Goal: Transaction & Acquisition: Book appointment/travel/reservation

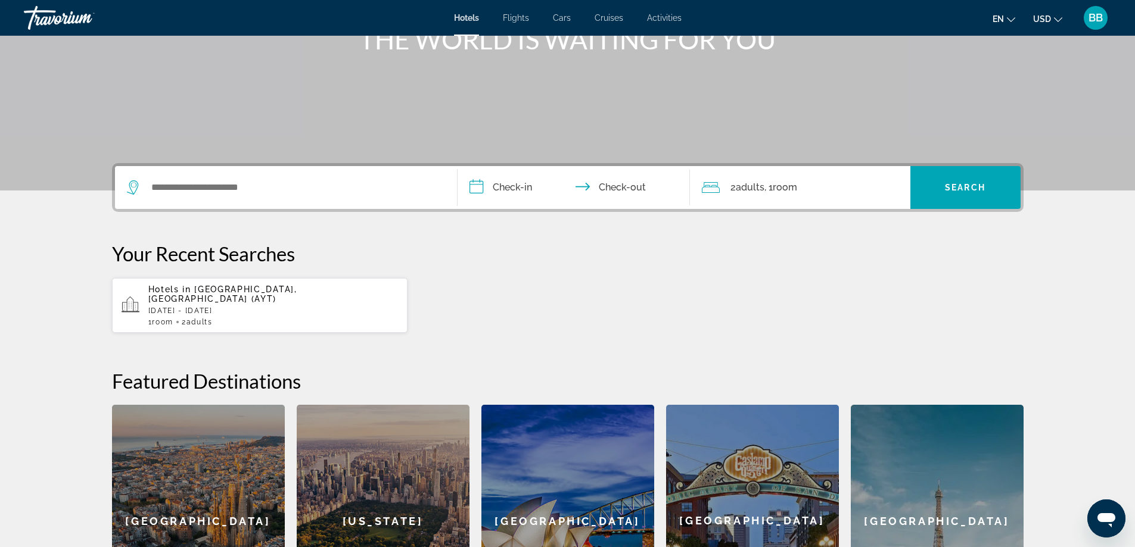
scroll to position [179, 0]
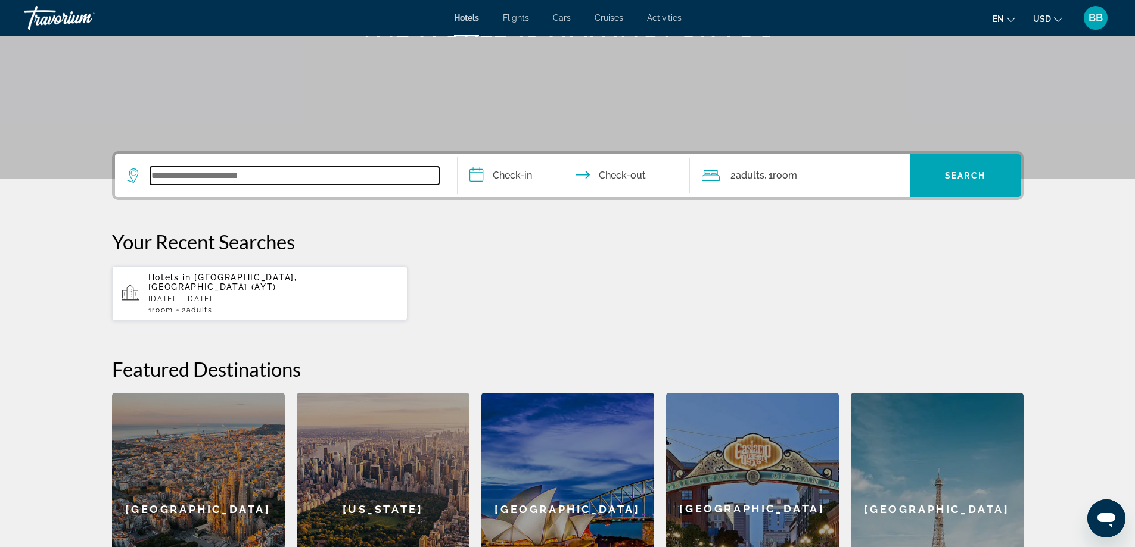
click at [297, 173] on input "Search widget" at bounding box center [294, 176] width 289 height 18
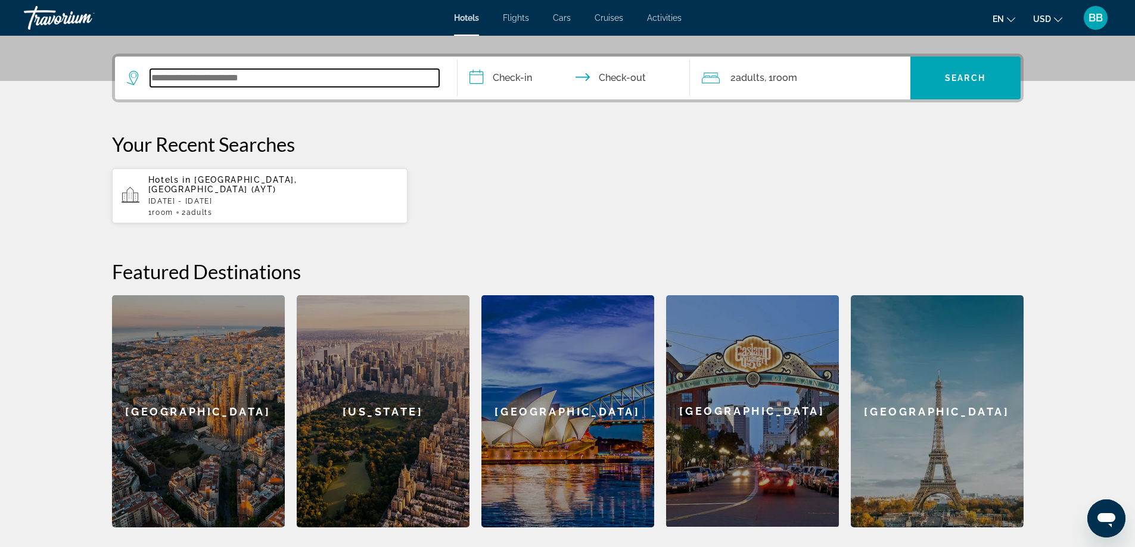
scroll to position [291, 0]
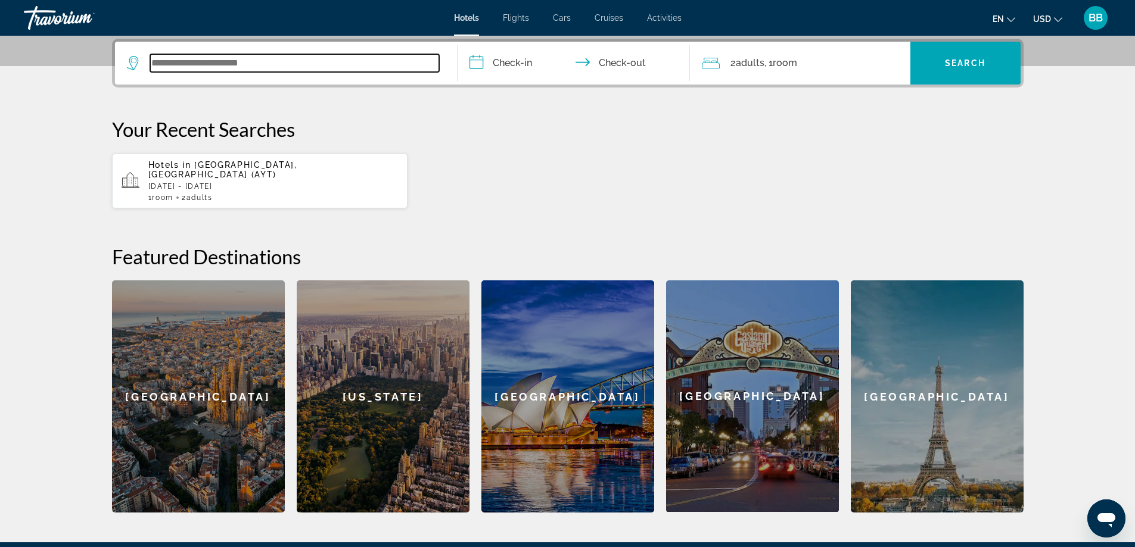
click at [257, 65] on input "Search widget" at bounding box center [294, 63] width 289 height 18
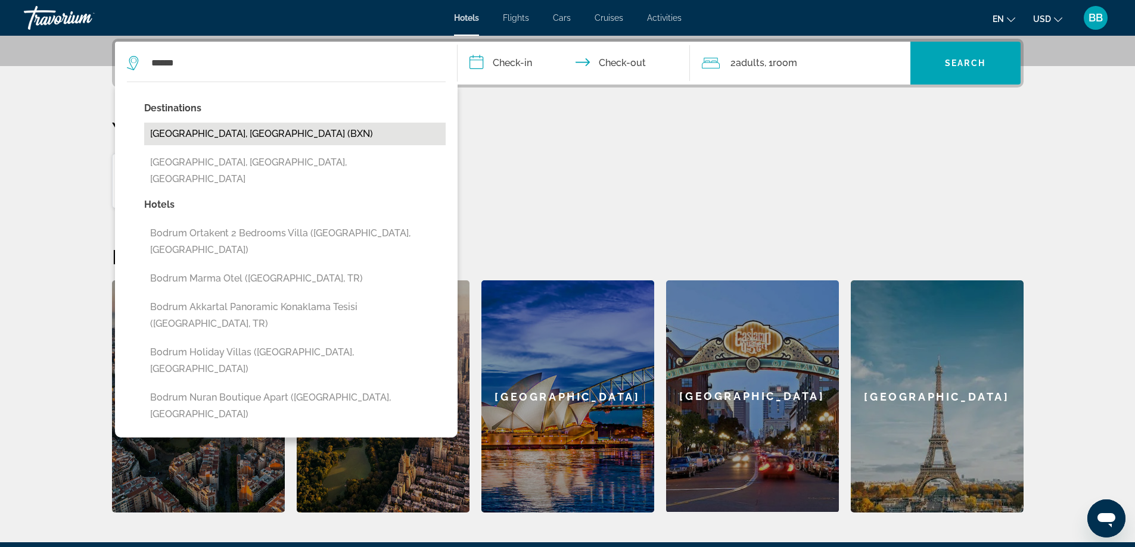
click at [237, 127] on button "[GEOGRAPHIC_DATA], [GEOGRAPHIC_DATA] (BXN)" at bounding box center [294, 134] width 301 height 23
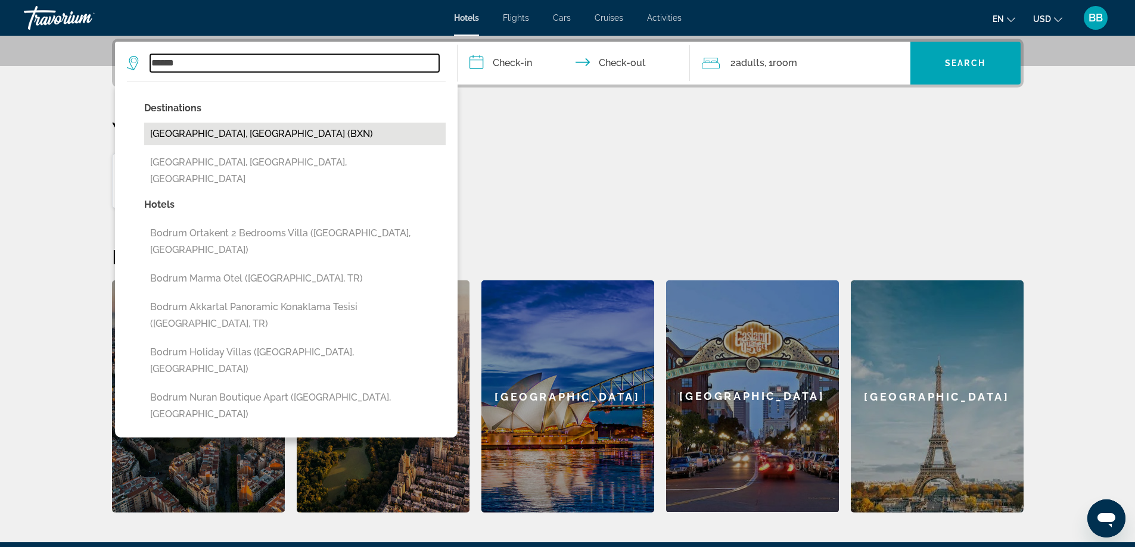
type input "**********"
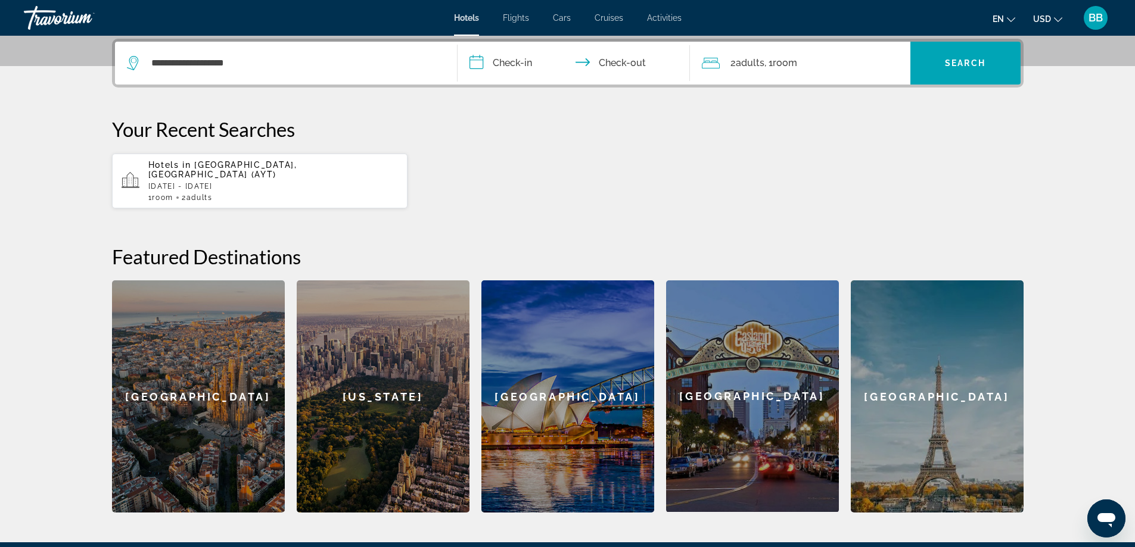
click at [515, 63] on input "**********" at bounding box center [575, 65] width 237 height 46
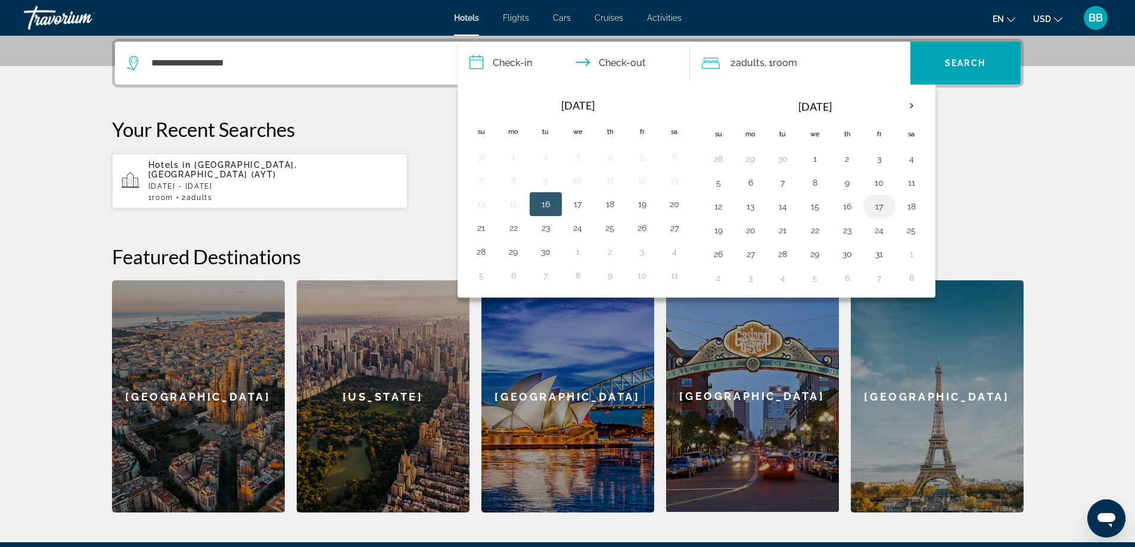
click at [876, 206] on button "17" at bounding box center [879, 206] width 19 height 17
click at [609, 59] on input "**********" at bounding box center [575, 65] width 237 height 46
click at [721, 231] on button "19" at bounding box center [718, 230] width 19 height 17
type input "**********"
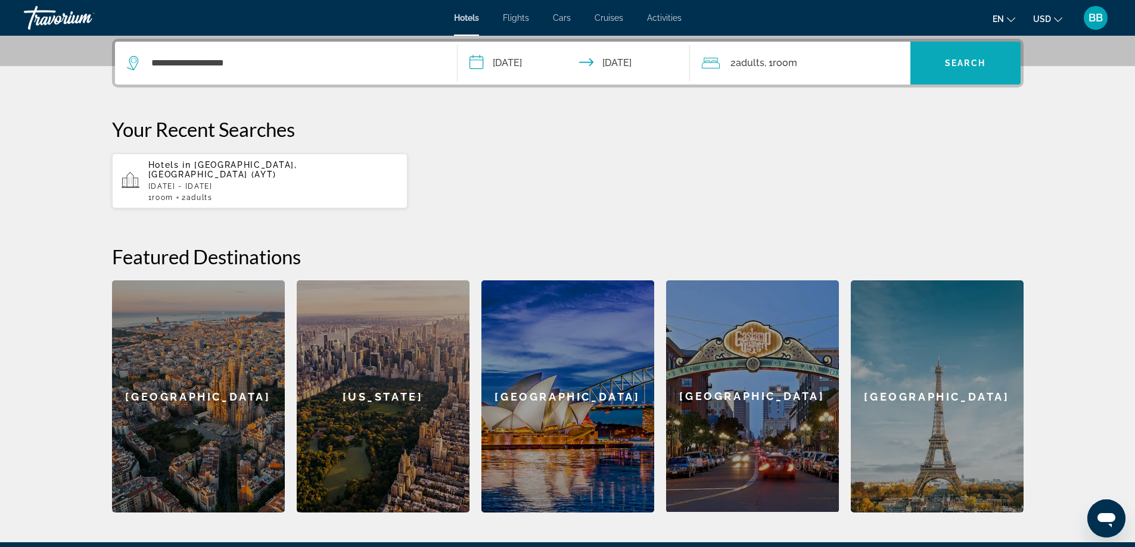
click at [972, 61] on span "Search" at bounding box center [965, 63] width 41 height 10
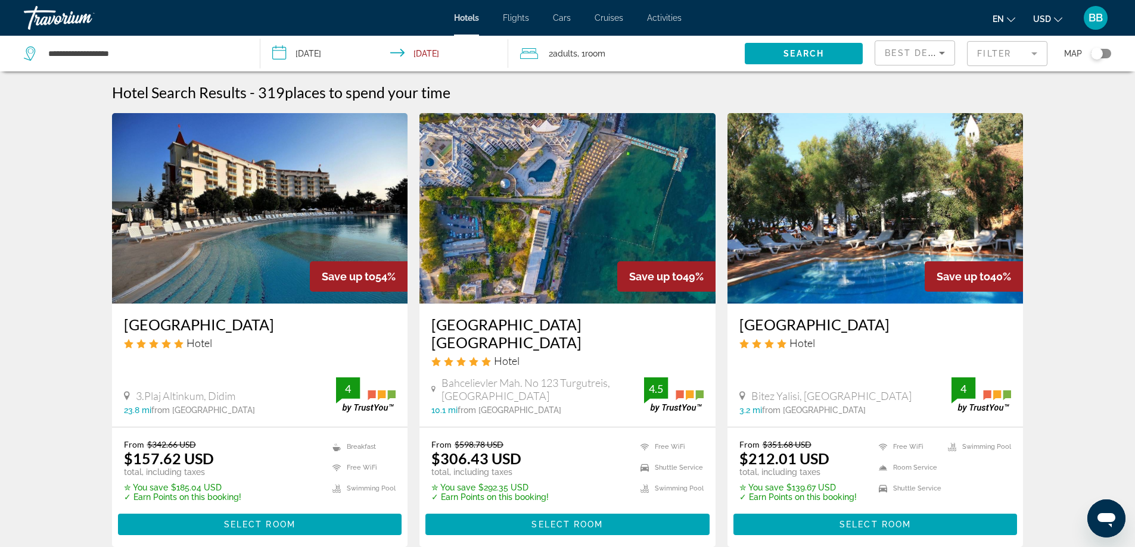
scroll to position [60, 0]
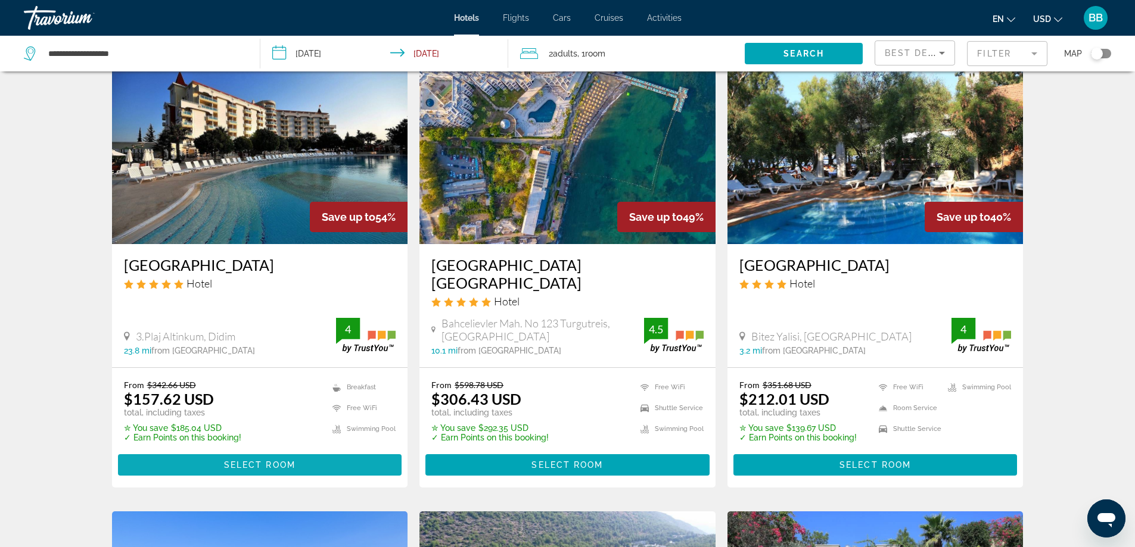
click at [228, 460] on span "Select Room" at bounding box center [259, 465] width 71 height 10
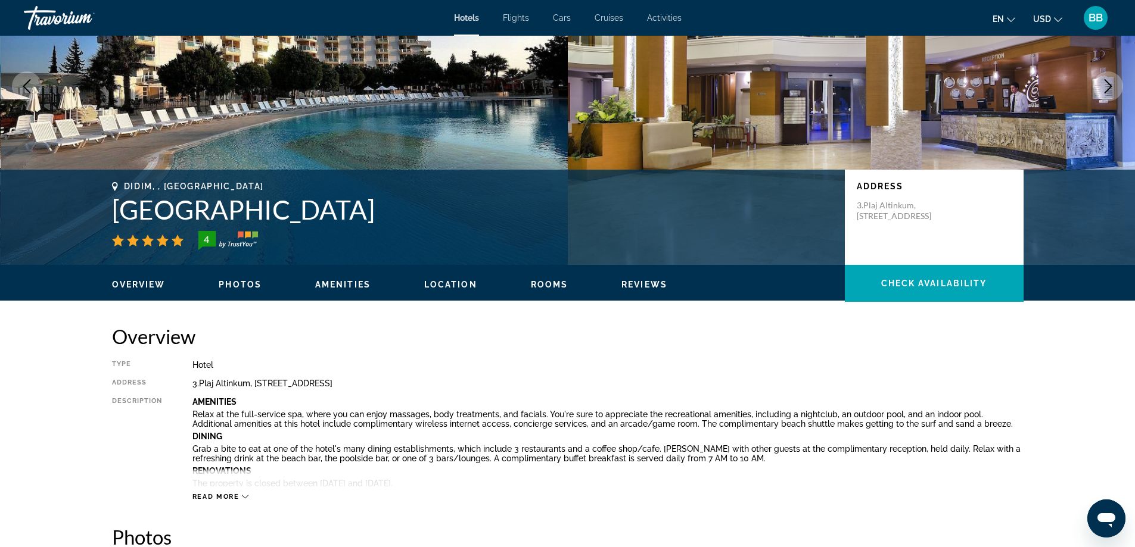
scroll to position [60, 0]
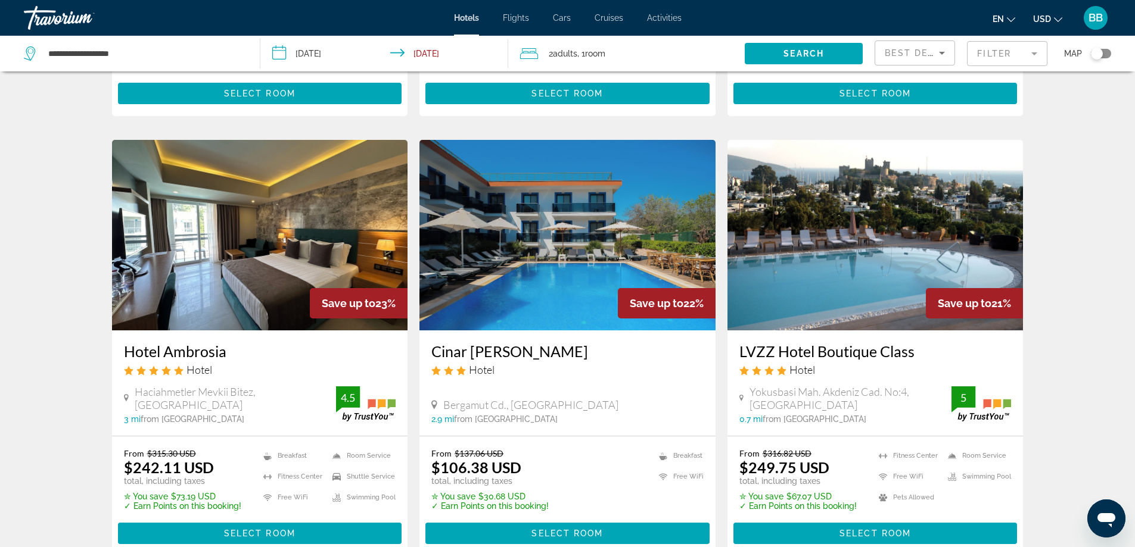
scroll to position [1370, 0]
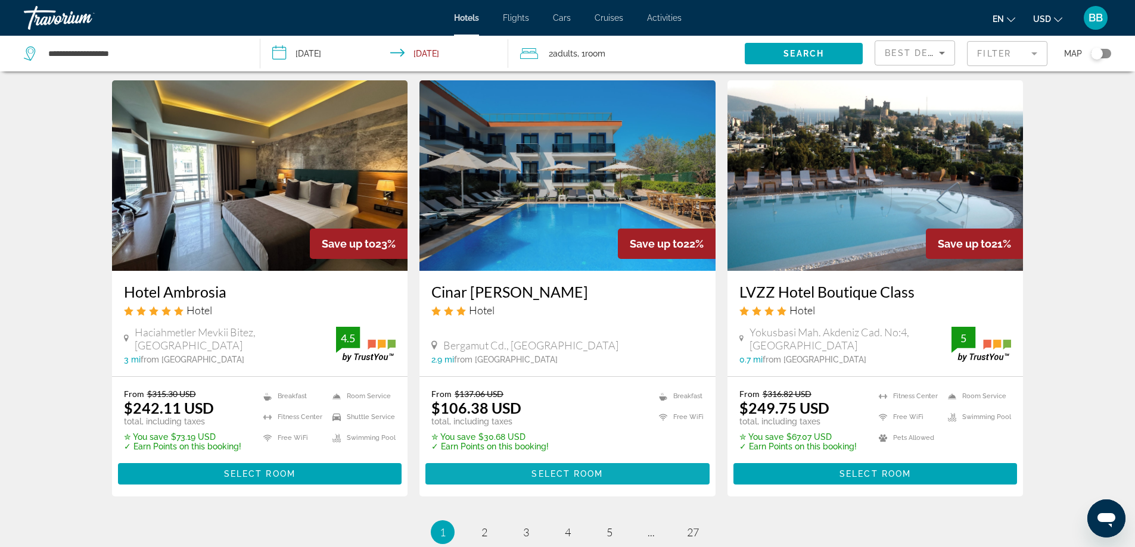
click at [525, 460] on span "Main content" at bounding box center [567, 474] width 284 height 29
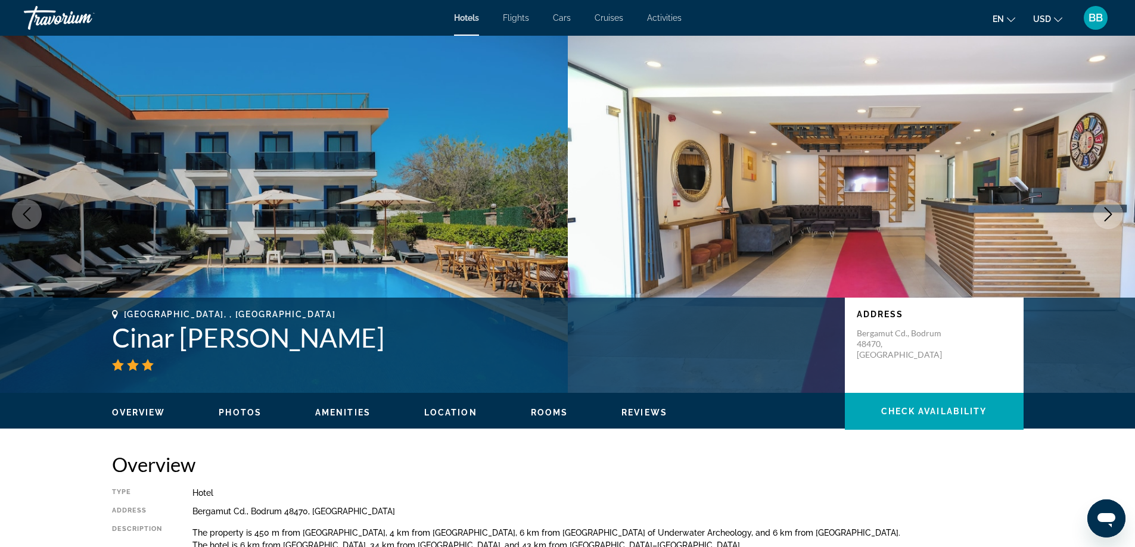
click at [1126, 204] on img "Main content" at bounding box center [852, 214] width 568 height 357
click at [1116, 210] on button "Next image" at bounding box center [1108, 215] width 30 height 30
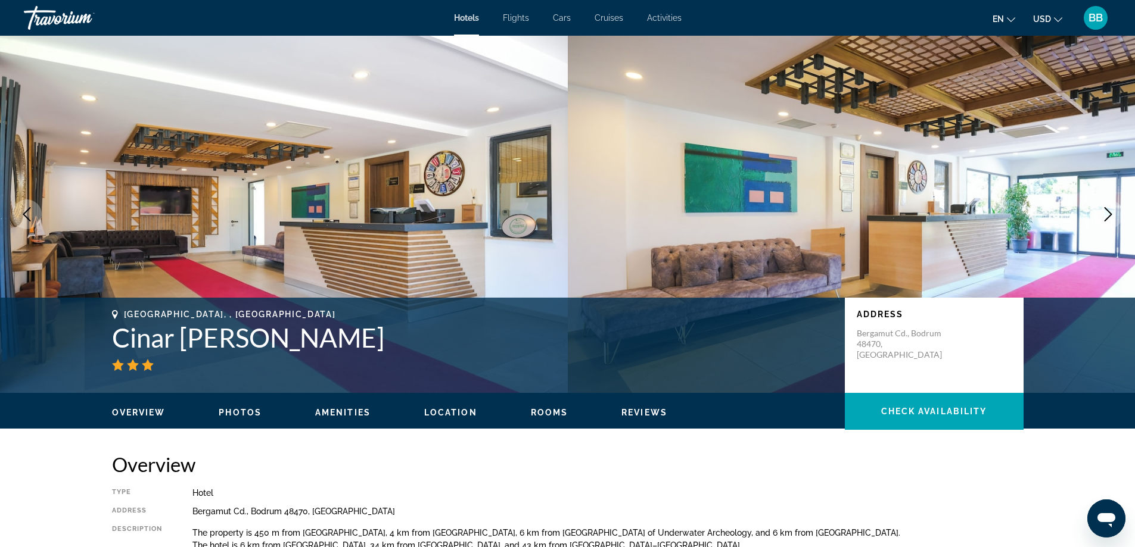
click at [1115, 210] on button "Next image" at bounding box center [1108, 215] width 30 height 30
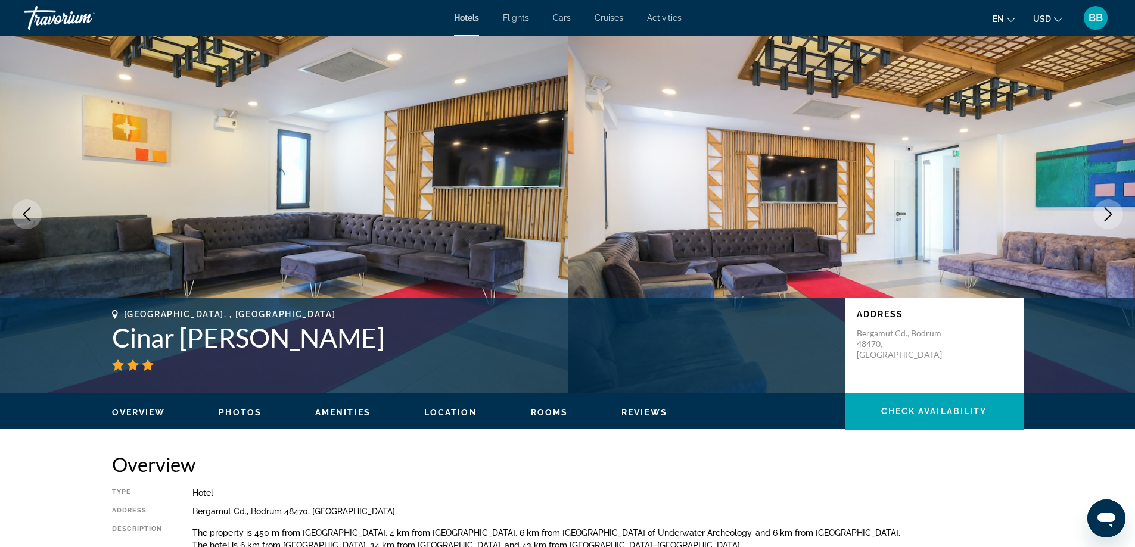
click at [1115, 210] on button "Next image" at bounding box center [1108, 215] width 30 height 30
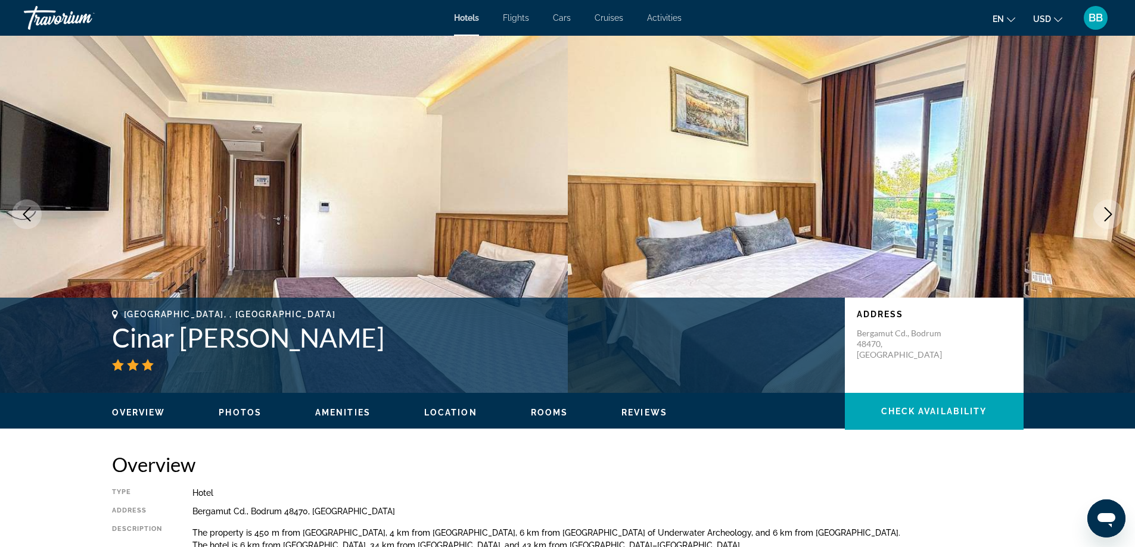
click at [1115, 210] on button "Next image" at bounding box center [1108, 215] width 30 height 30
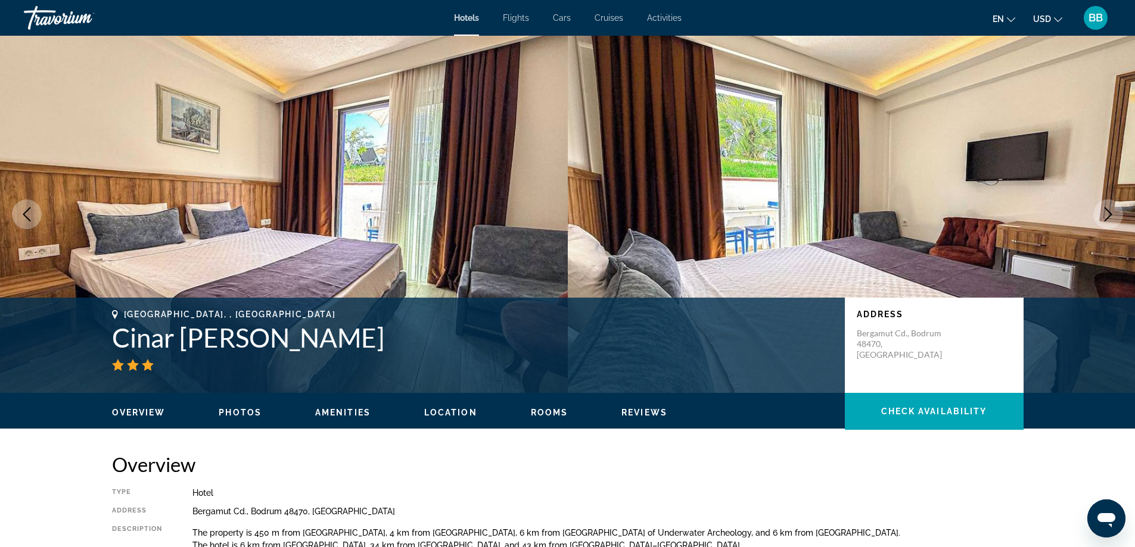
click at [1115, 210] on button "Next image" at bounding box center [1108, 215] width 30 height 30
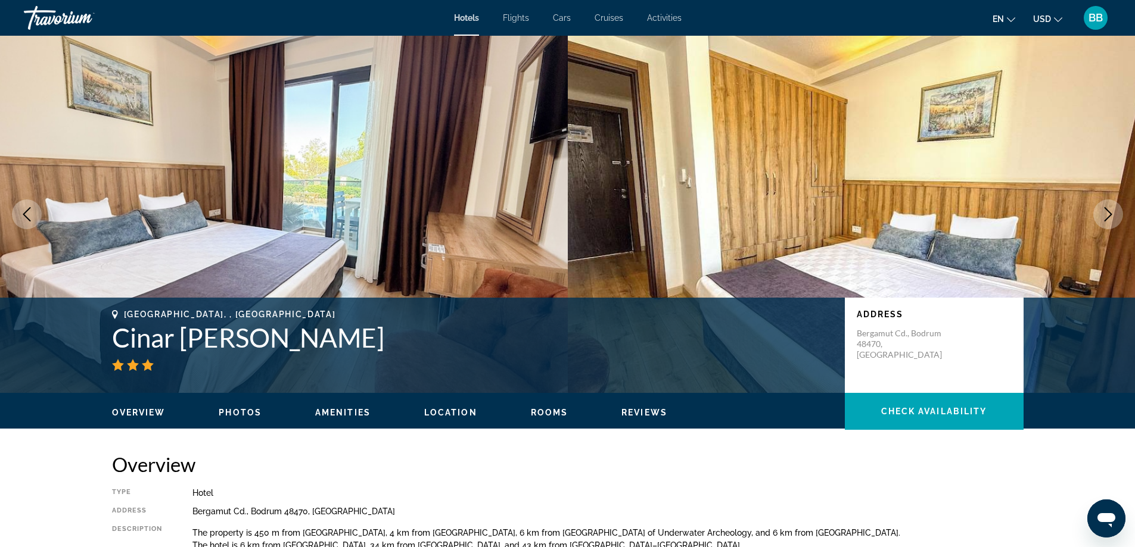
click at [1115, 210] on button "Next image" at bounding box center [1108, 215] width 30 height 30
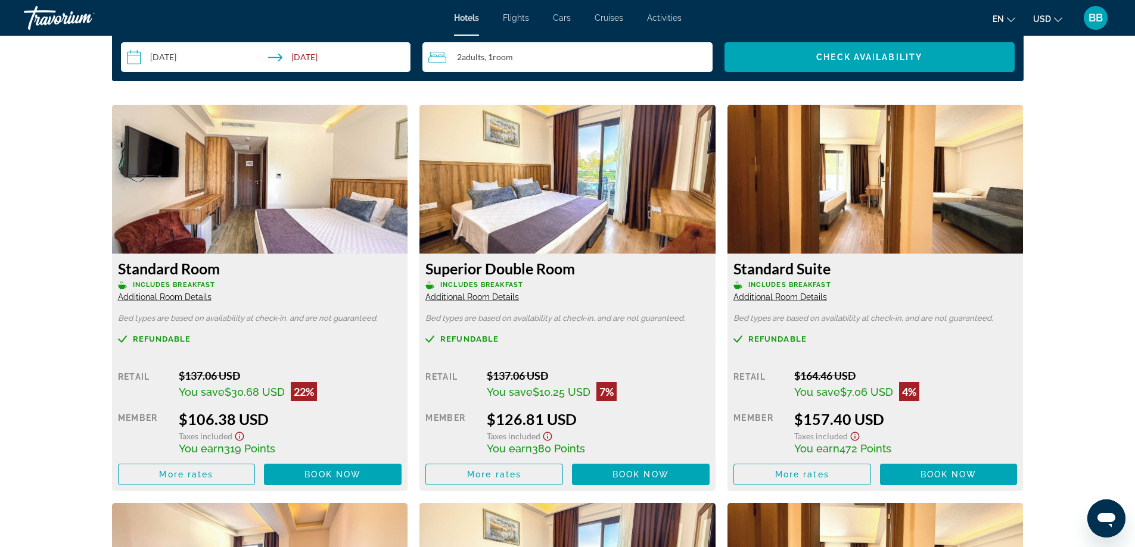
scroll to position [1549, 0]
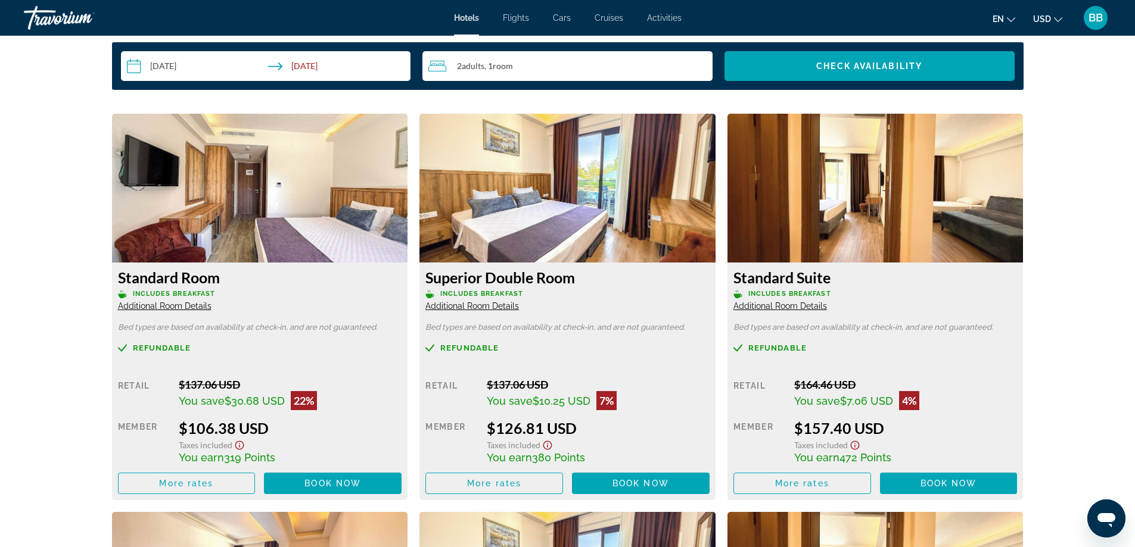
click at [854, 157] on img "Main content" at bounding box center [875, 188] width 296 height 149
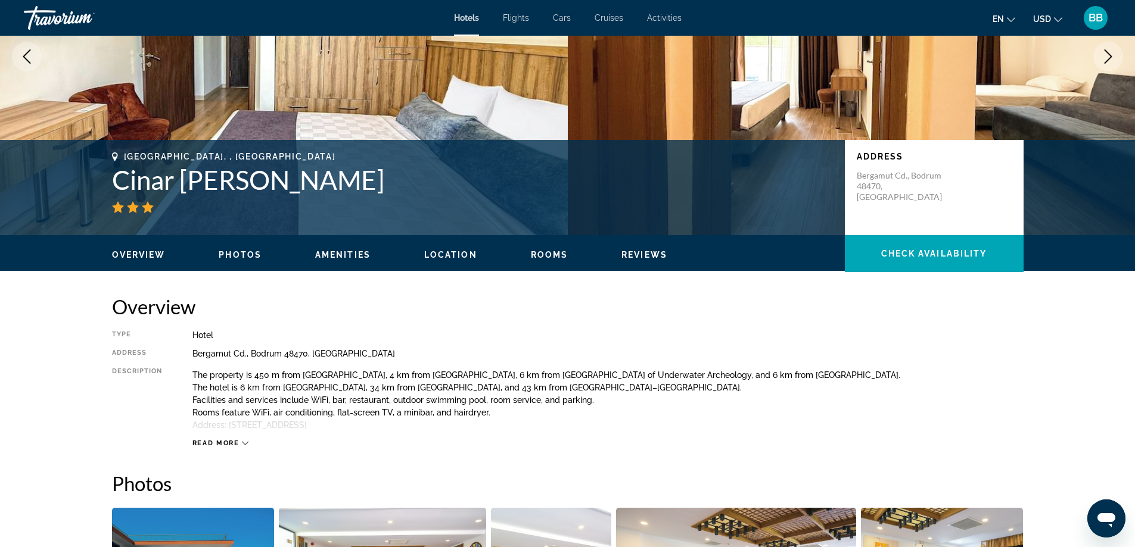
scroll to position [0, 0]
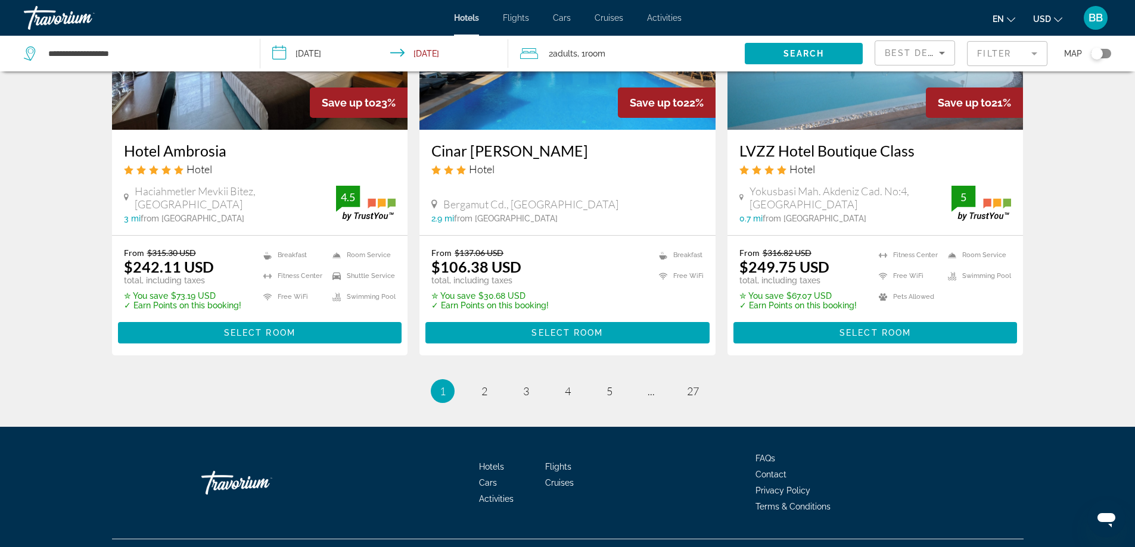
scroll to position [1519, 0]
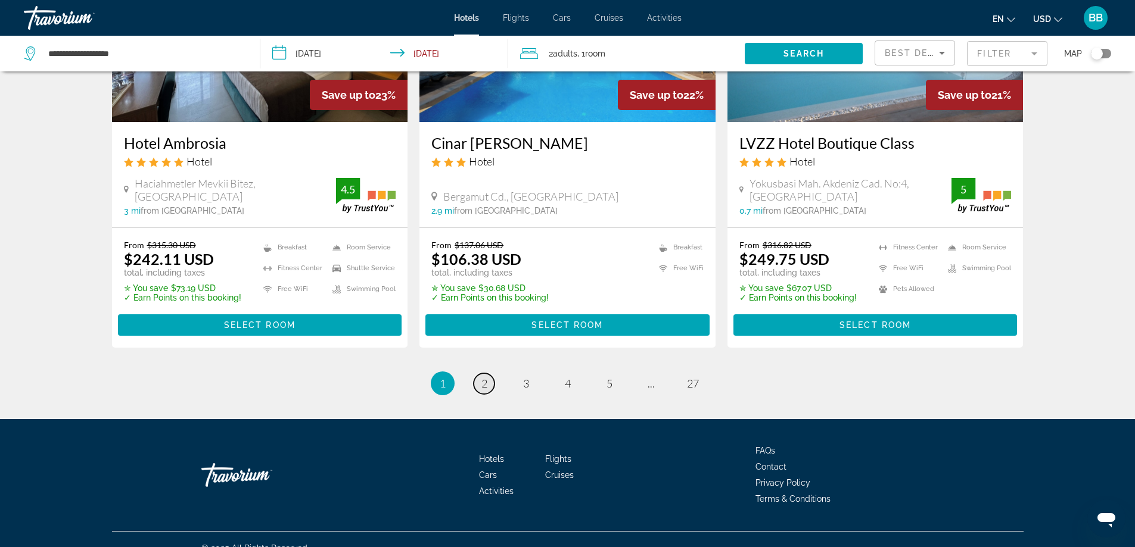
click at [483, 377] on span "2" at bounding box center [484, 383] width 6 height 13
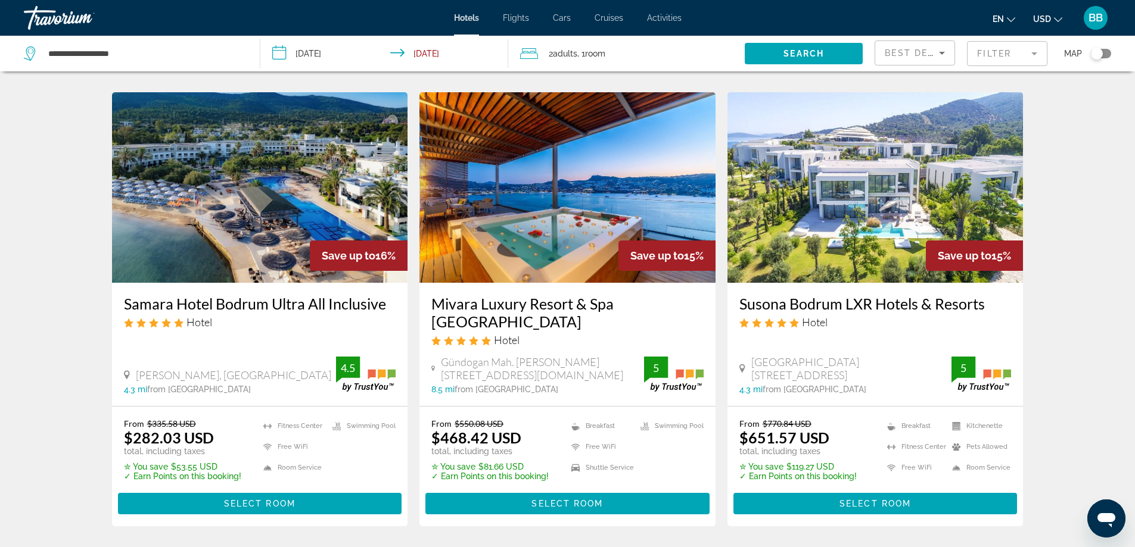
scroll to position [953, 0]
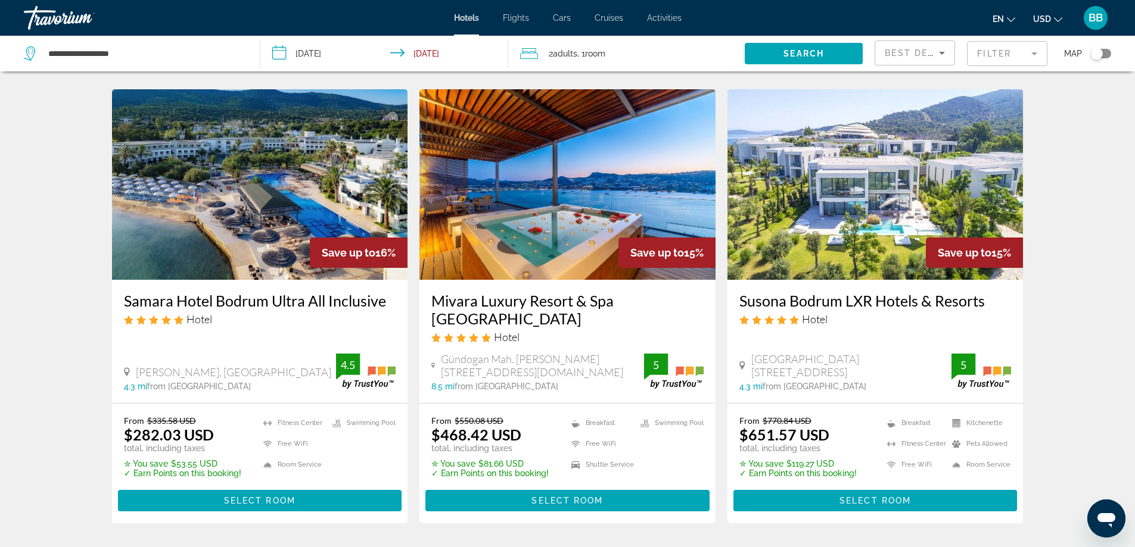
click at [217, 292] on h3 "Samara Hotel Bodrum Ultra All Inclusive" at bounding box center [260, 301] width 272 height 18
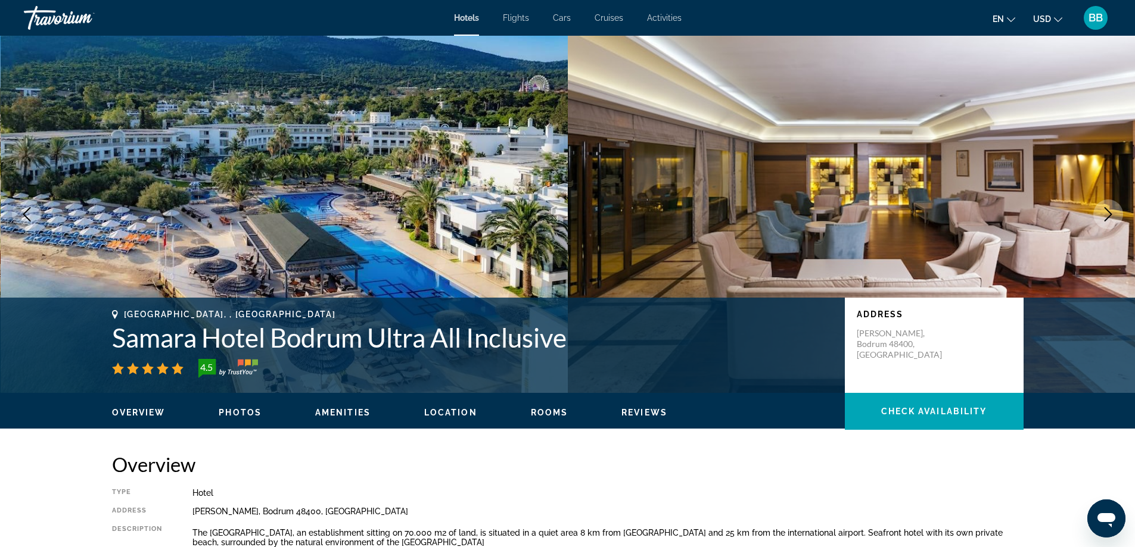
click at [1113, 217] on icon "Next image" at bounding box center [1108, 214] width 14 height 14
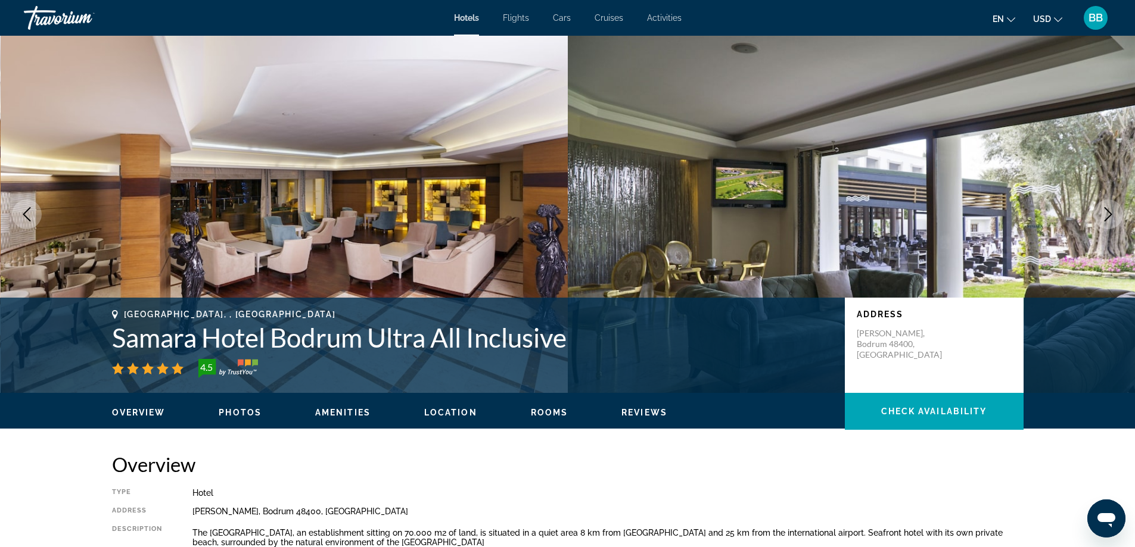
click at [1113, 217] on icon "Next image" at bounding box center [1108, 214] width 14 height 14
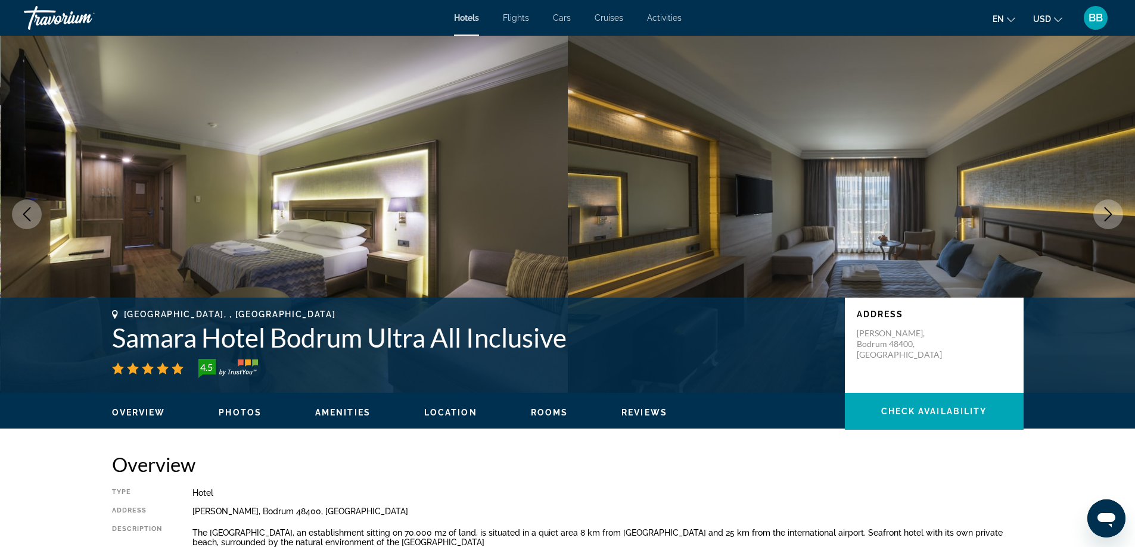
click at [1113, 217] on icon "Next image" at bounding box center [1108, 214] width 14 height 14
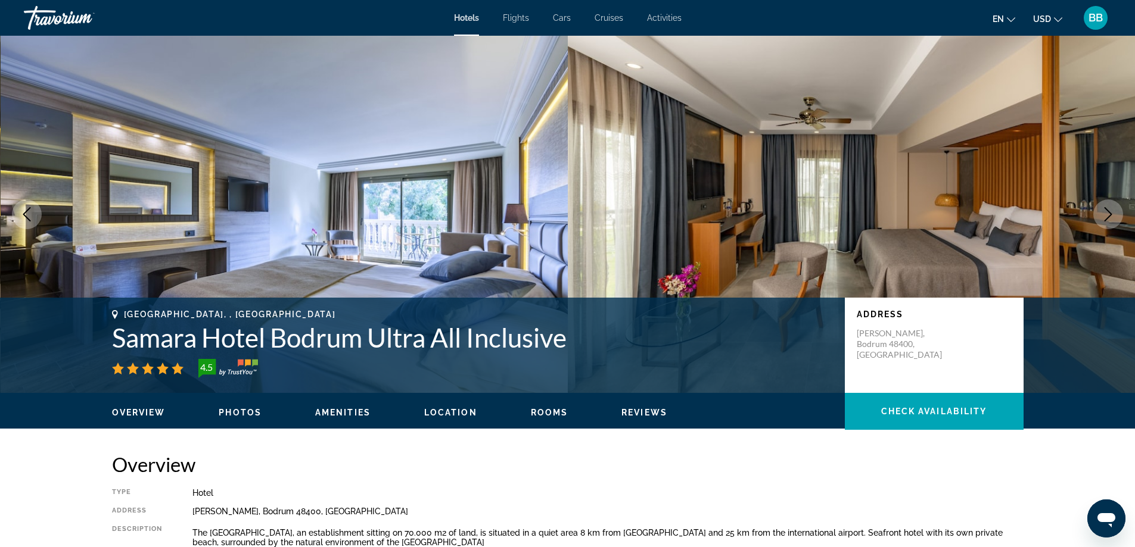
click at [1113, 217] on icon "Next image" at bounding box center [1108, 214] width 14 height 14
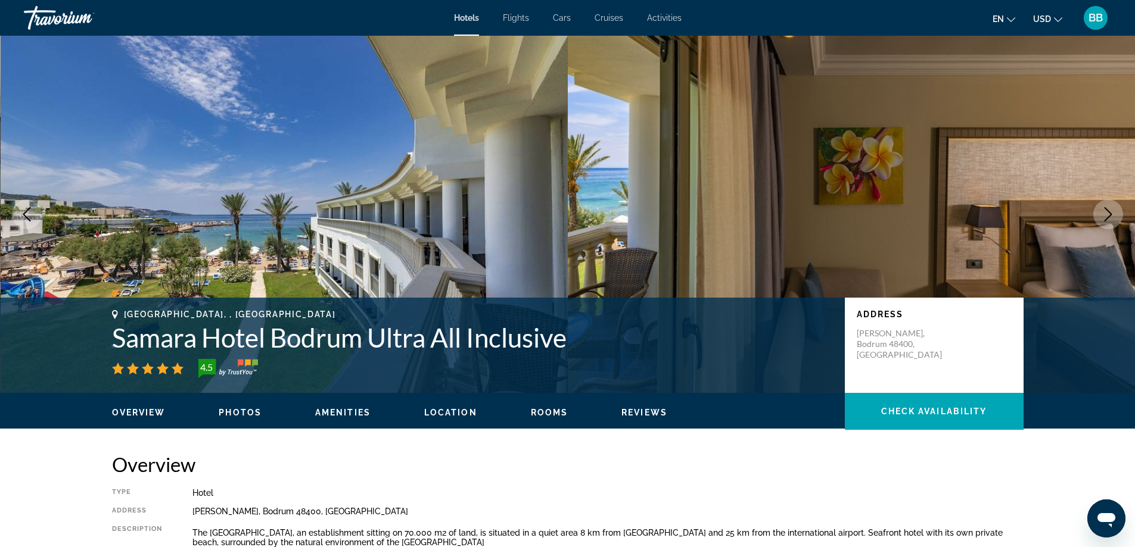
click at [1113, 217] on icon "Next image" at bounding box center [1108, 214] width 14 height 14
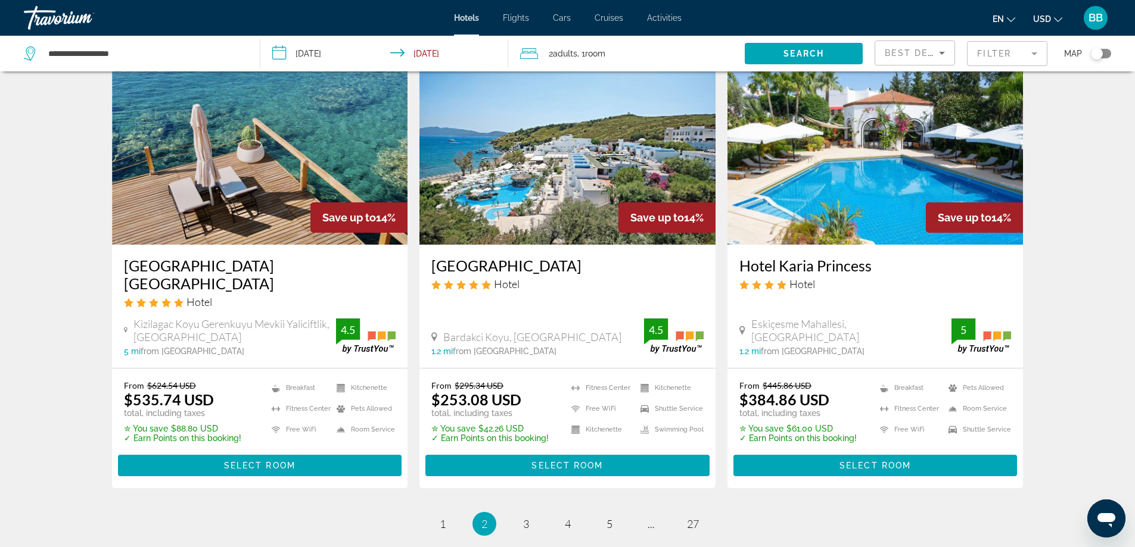
scroll to position [1520, 0]
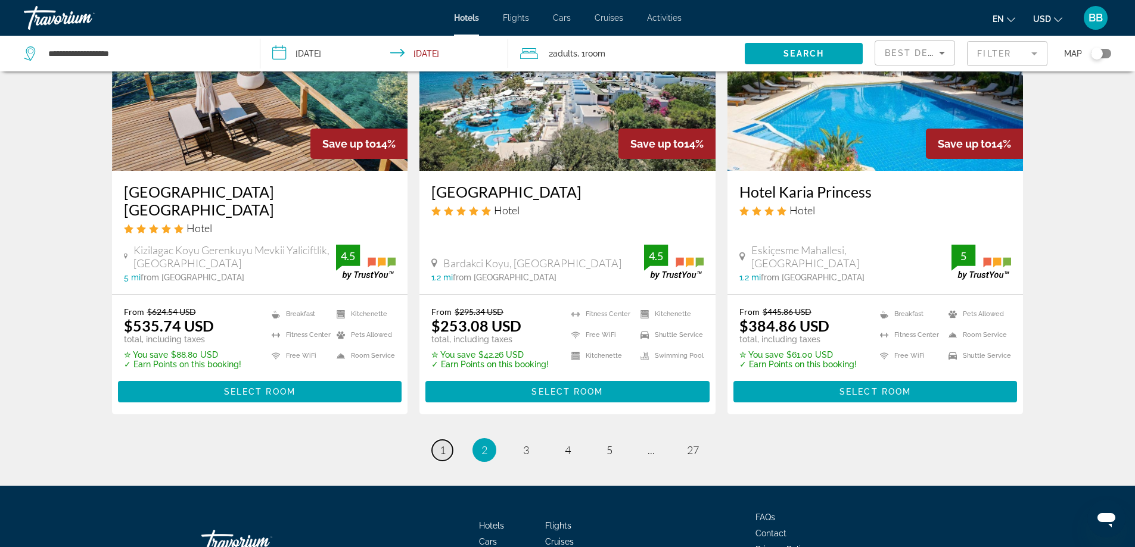
click at [440, 444] on span "1" at bounding box center [443, 450] width 6 height 13
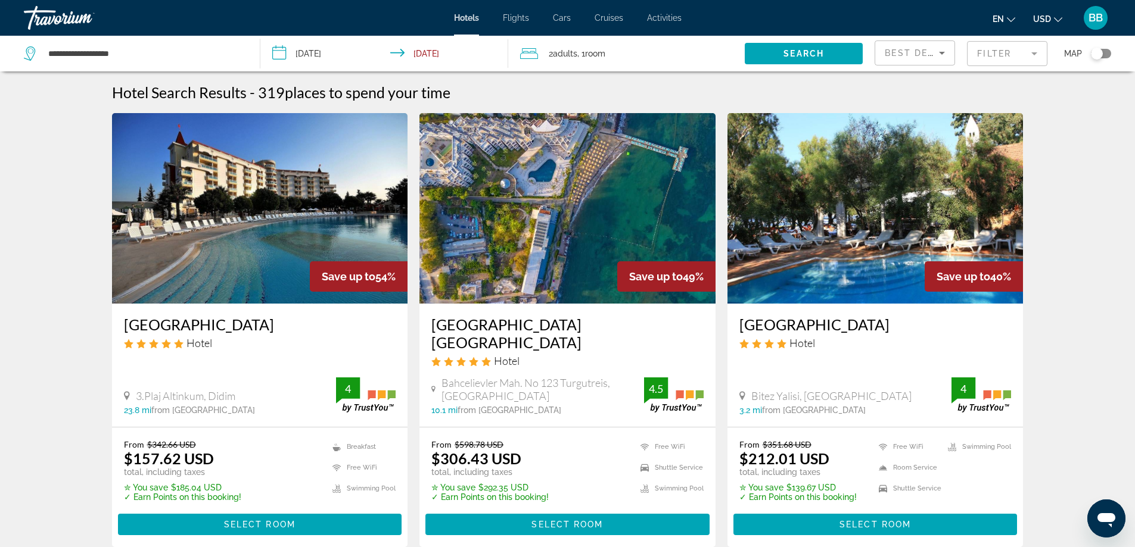
click at [218, 328] on h3 "[GEOGRAPHIC_DATA]" at bounding box center [260, 325] width 272 height 18
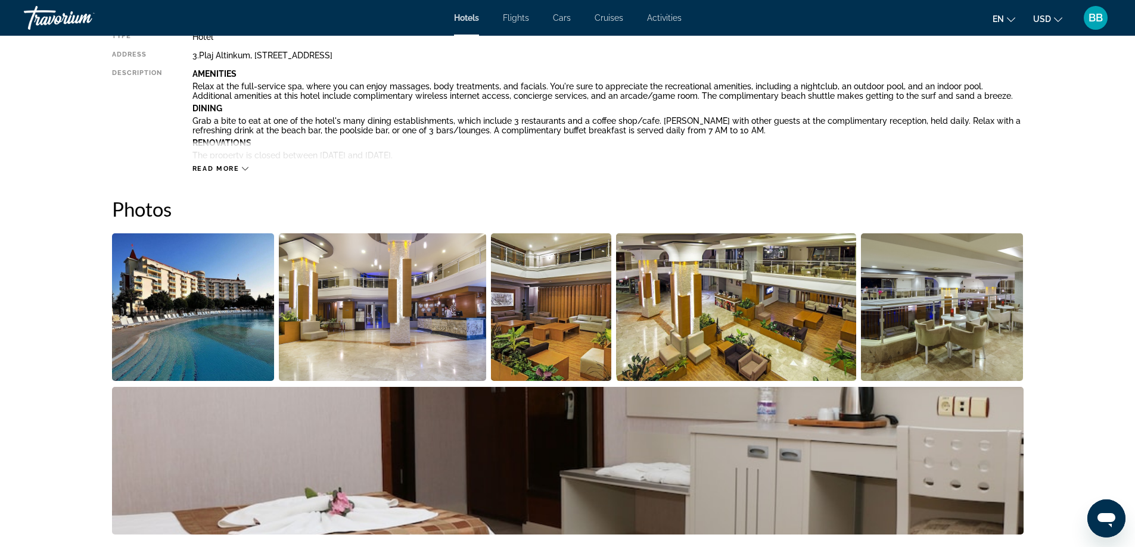
scroll to position [536, 0]
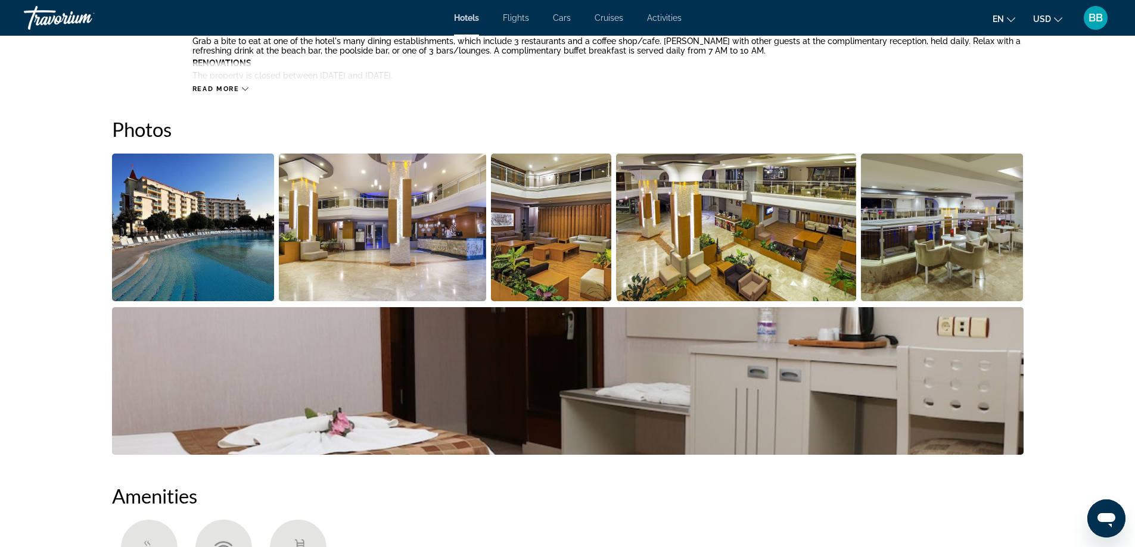
click at [708, 241] on img "Open full-screen image slider" at bounding box center [736, 228] width 240 height 148
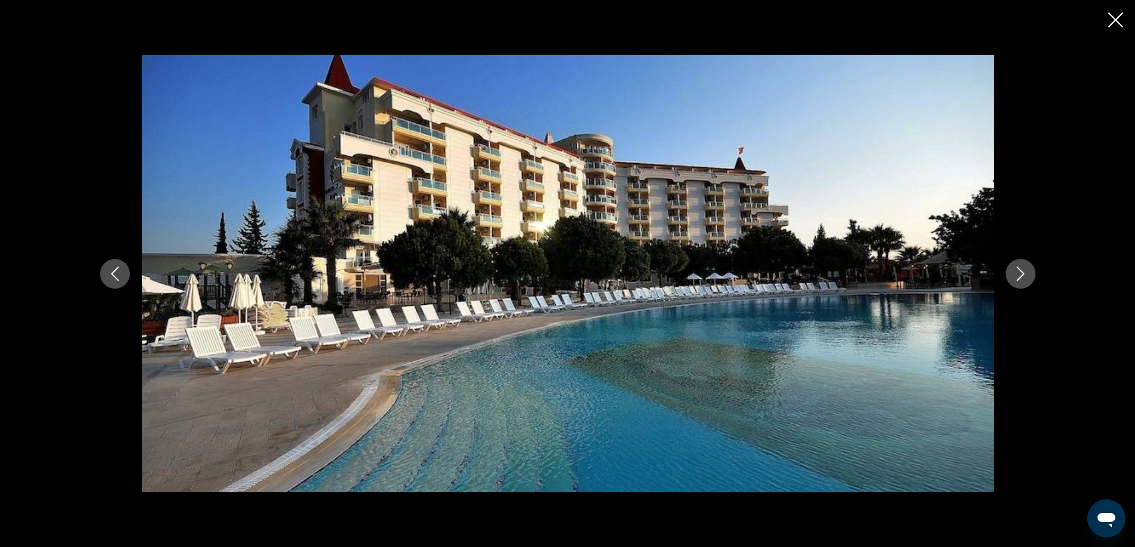
click at [1032, 275] on button "Next image" at bounding box center [1020, 274] width 30 height 30
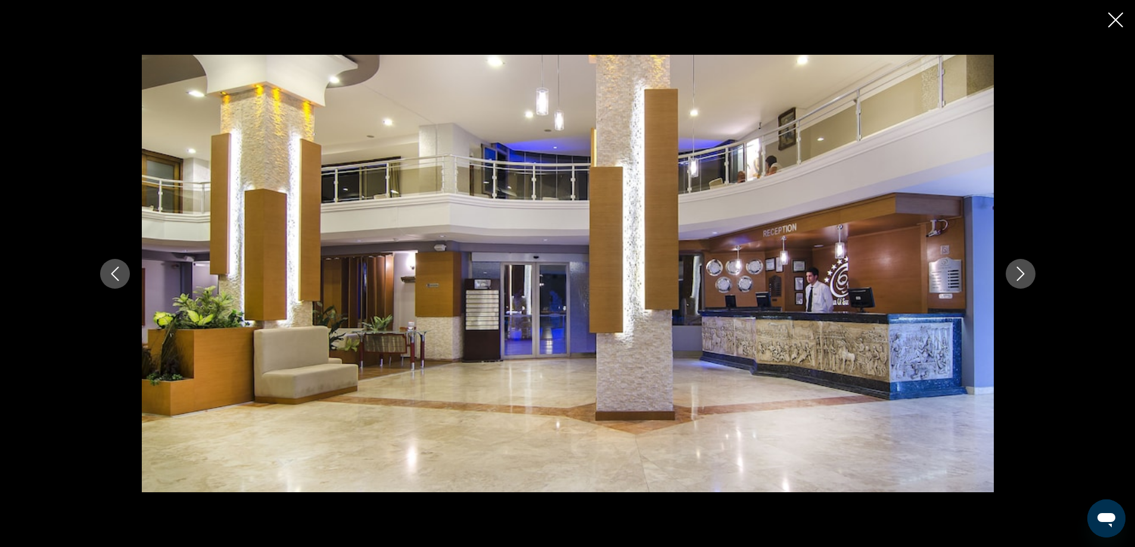
click at [1032, 275] on button "Next image" at bounding box center [1020, 274] width 30 height 30
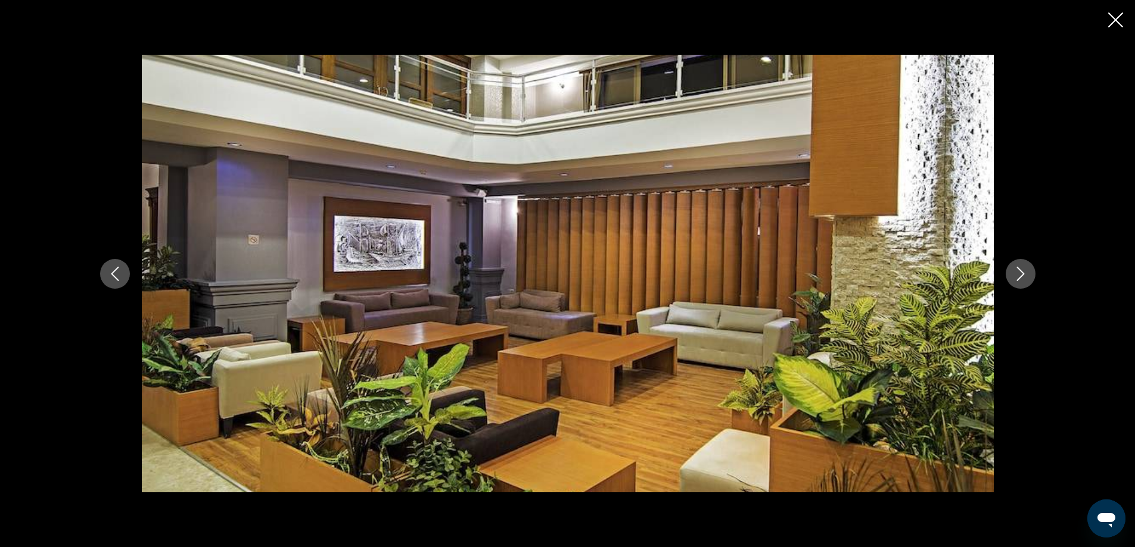
click at [1032, 275] on button "Next image" at bounding box center [1020, 274] width 30 height 30
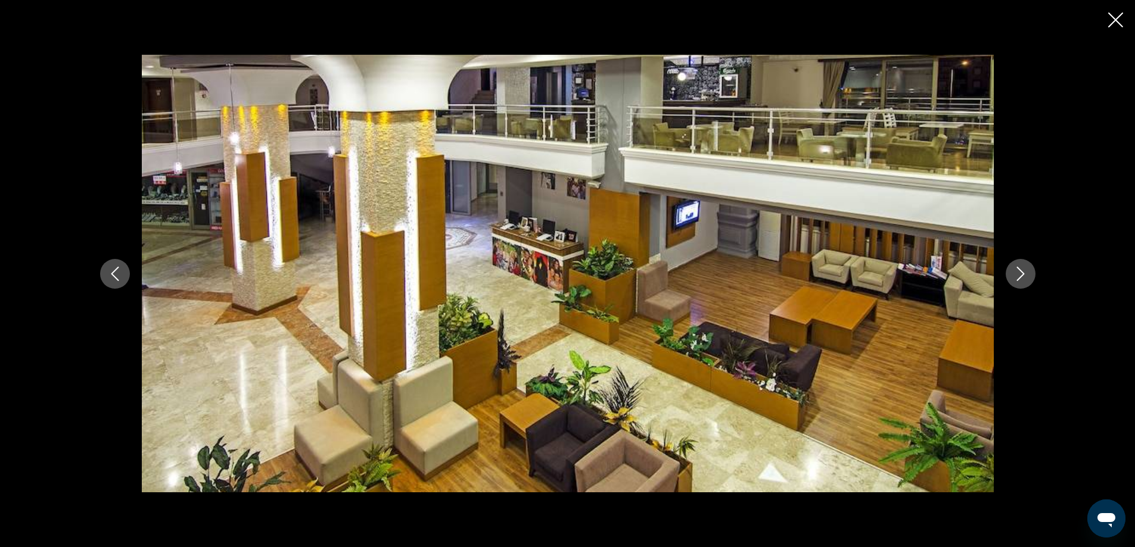
click at [1032, 275] on button "Next image" at bounding box center [1020, 274] width 30 height 30
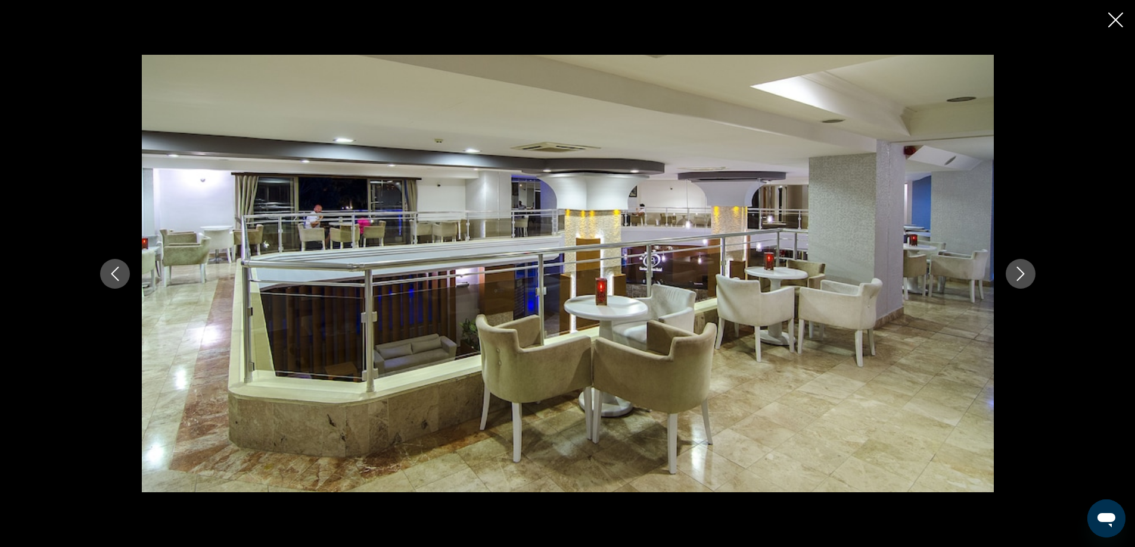
click at [1032, 275] on button "Next image" at bounding box center [1020, 274] width 30 height 30
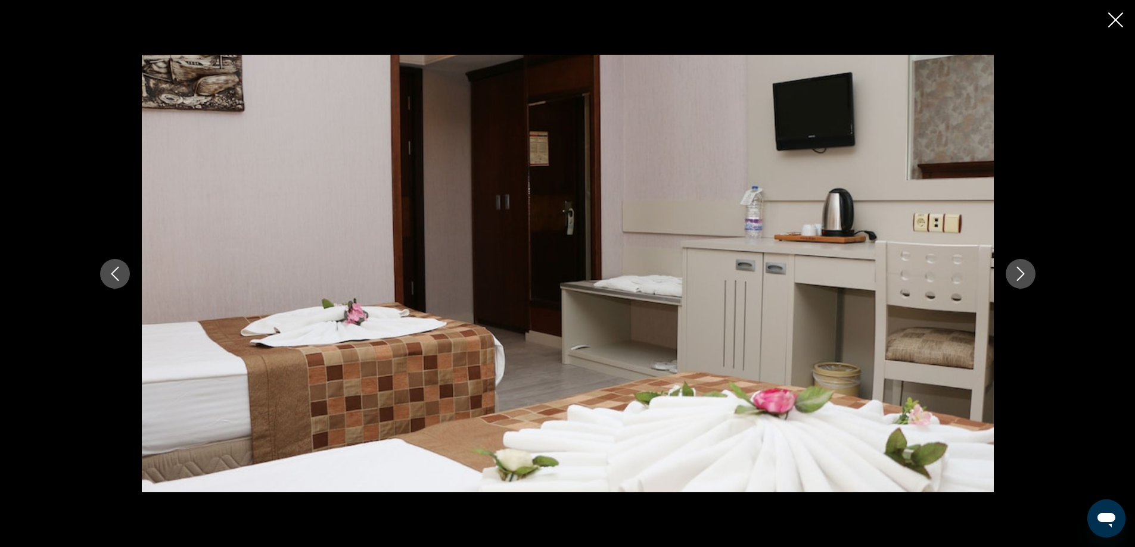
click at [1032, 275] on button "Next image" at bounding box center [1020, 274] width 30 height 30
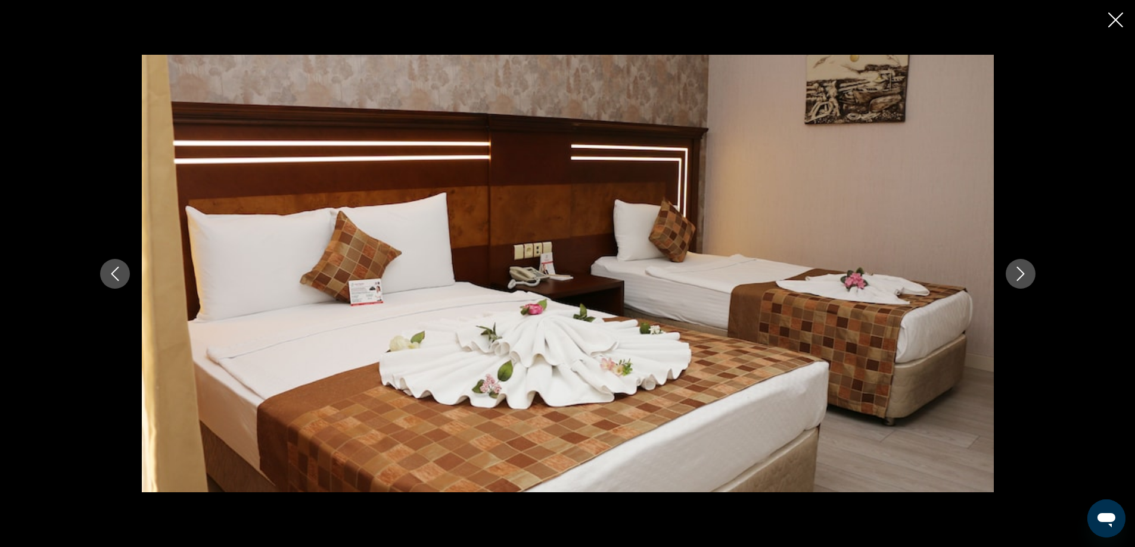
click at [1032, 275] on button "Next image" at bounding box center [1020, 274] width 30 height 30
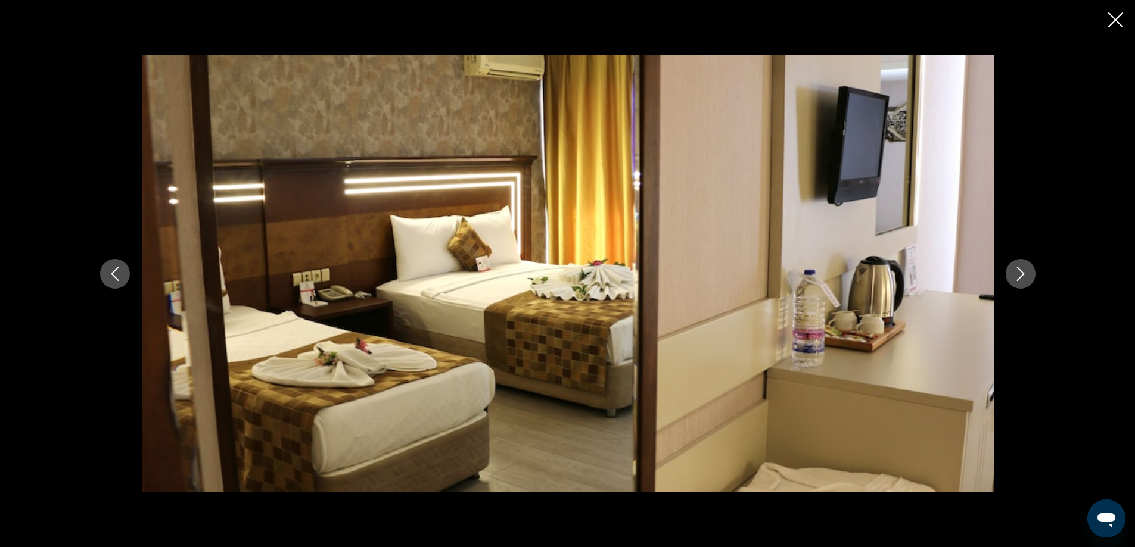
click at [1032, 275] on button "Next image" at bounding box center [1020, 274] width 30 height 30
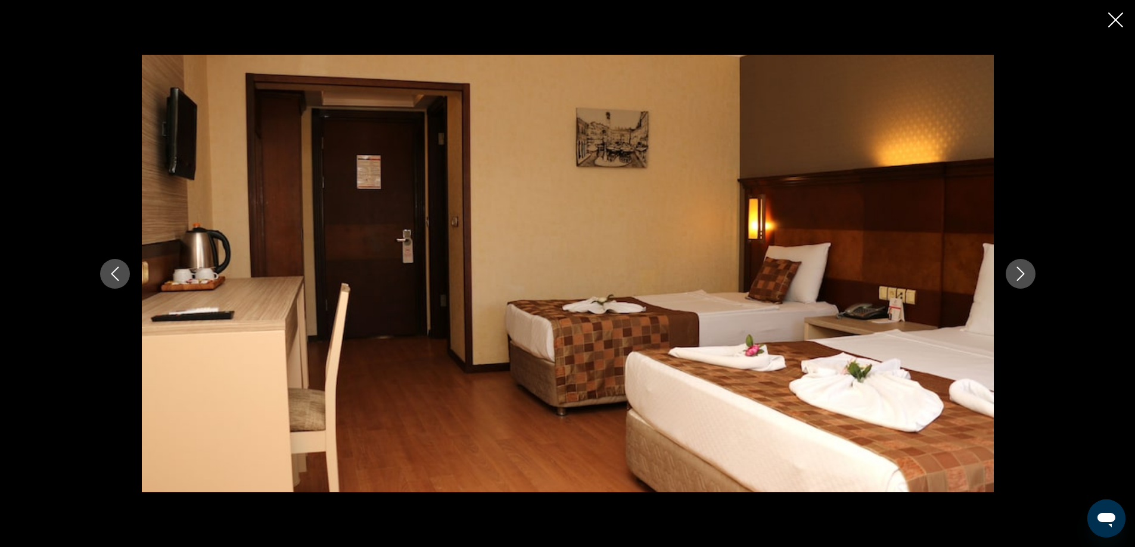
click at [1116, 18] on icon "Close slideshow" at bounding box center [1115, 20] width 15 height 15
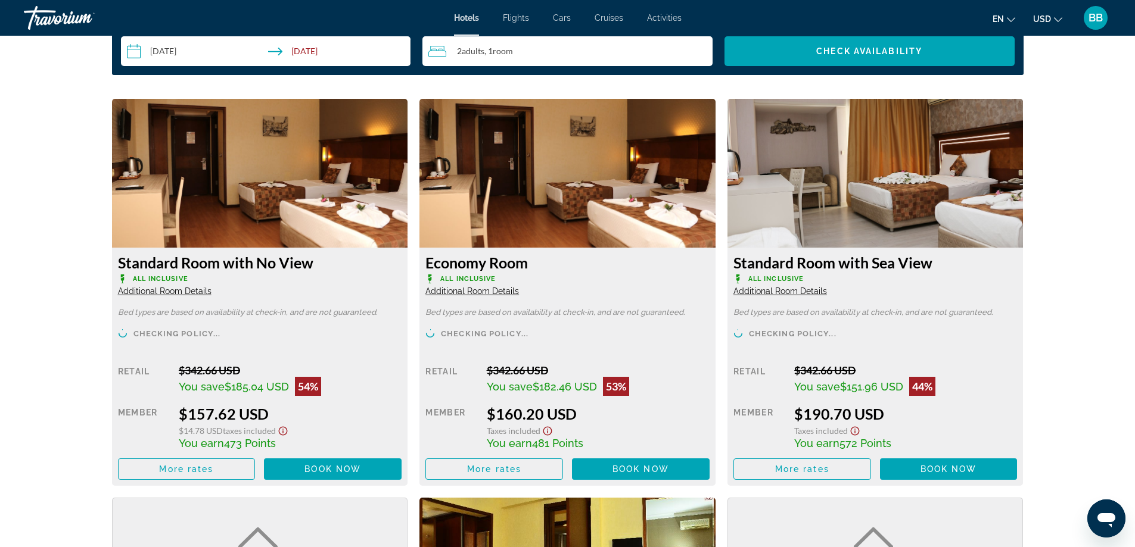
scroll to position [1608, 0]
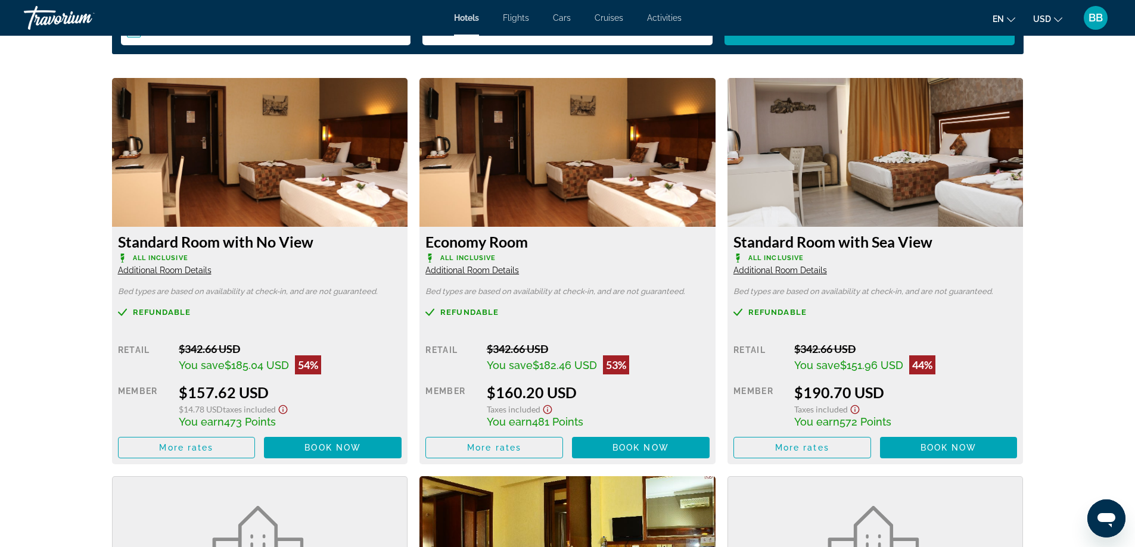
click at [544, 153] on img "Main content" at bounding box center [567, 152] width 296 height 149
click at [515, 443] on span "More rates" at bounding box center [494, 448] width 54 height 10
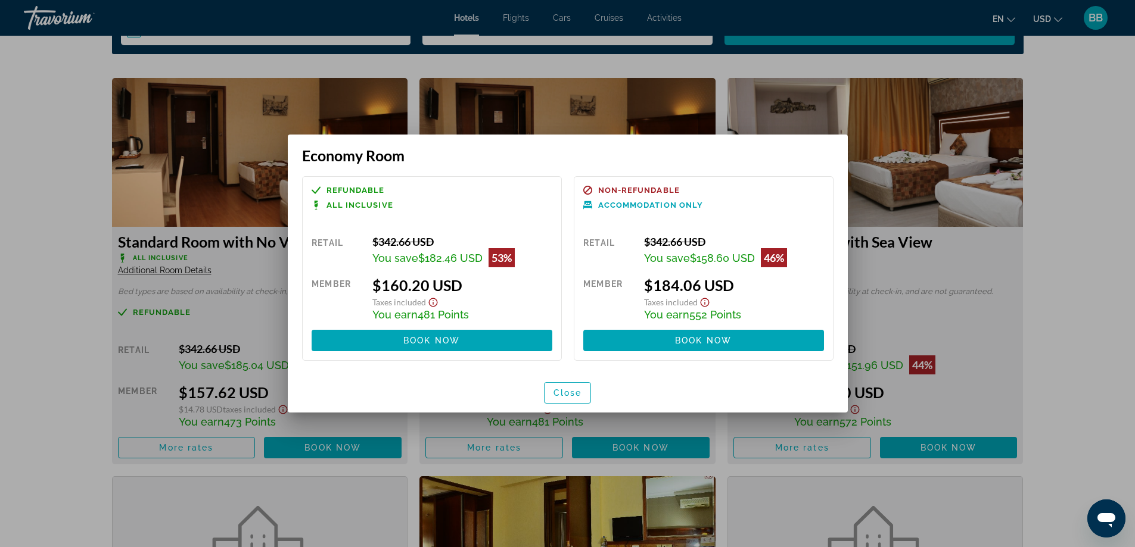
click at [445, 66] on div at bounding box center [567, 273] width 1135 height 547
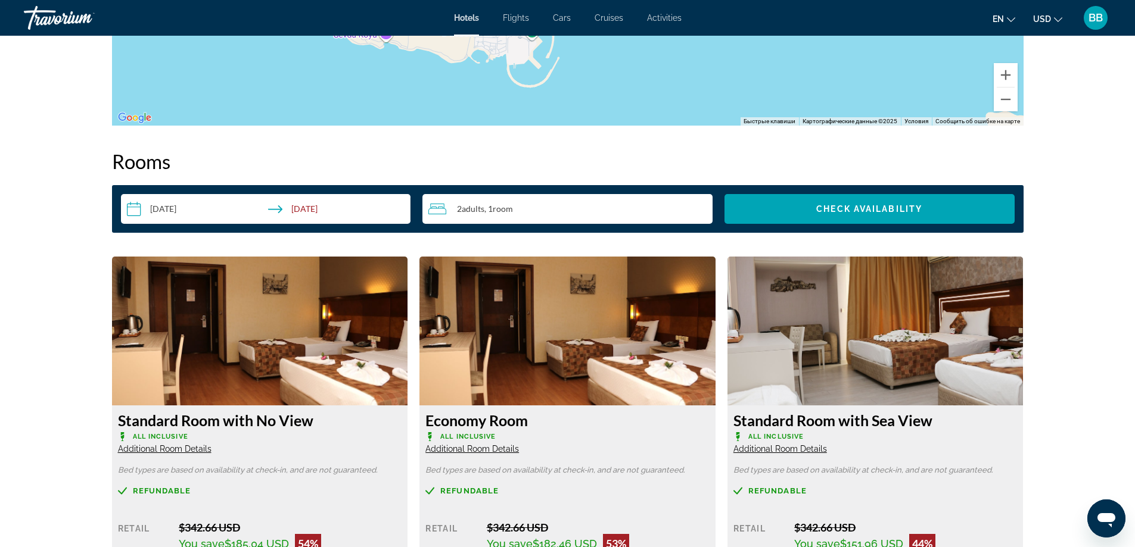
scroll to position [1072, 0]
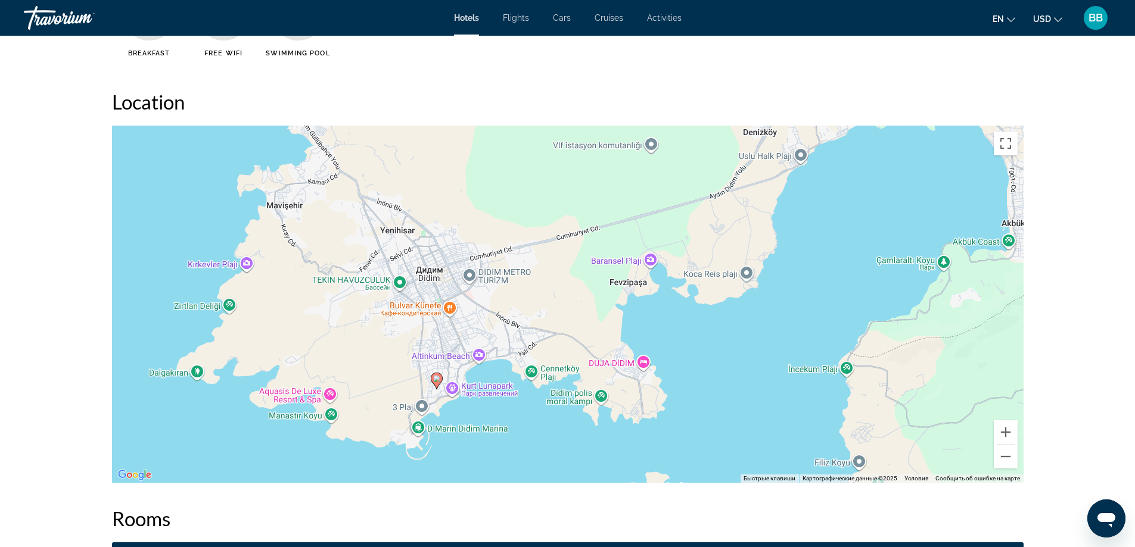
drag, startPoint x: 833, startPoint y: 223, endPoint x: 656, endPoint y: 339, distance: 212.1
click at [656, 339] on div "Чтобы активировать перетаскивание с помощью клавиатуры, нажмите Alt + Ввод. Пос…" at bounding box center [567, 304] width 911 height 357
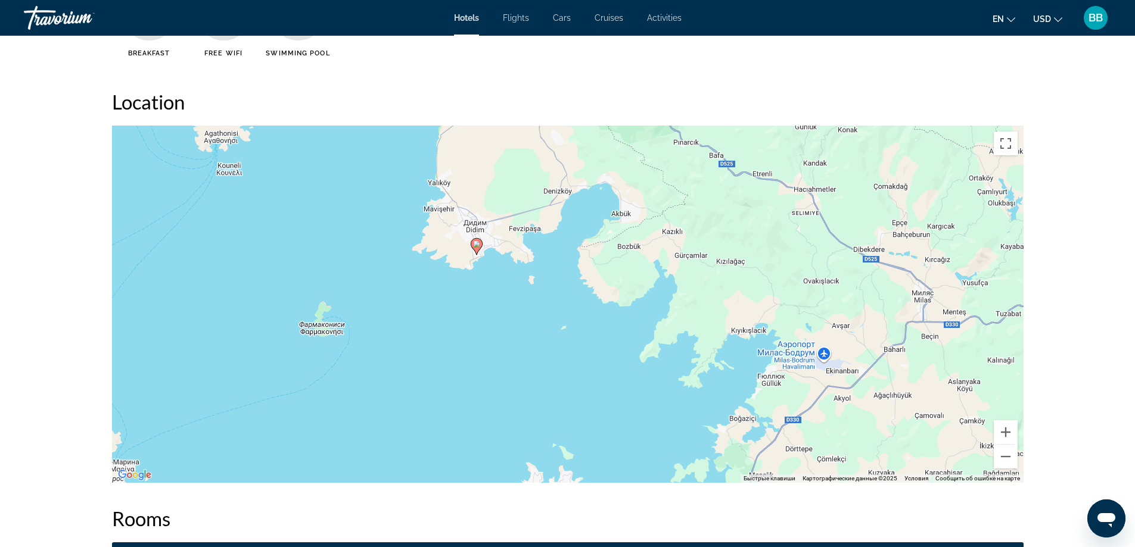
drag, startPoint x: 919, startPoint y: 325, endPoint x: 755, endPoint y: 233, distance: 188.6
click at [755, 233] on div "Чтобы активировать перетаскивание с помощью клавиатуры, нажмите Alt + Ввод. Пос…" at bounding box center [567, 304] width 911 height 357
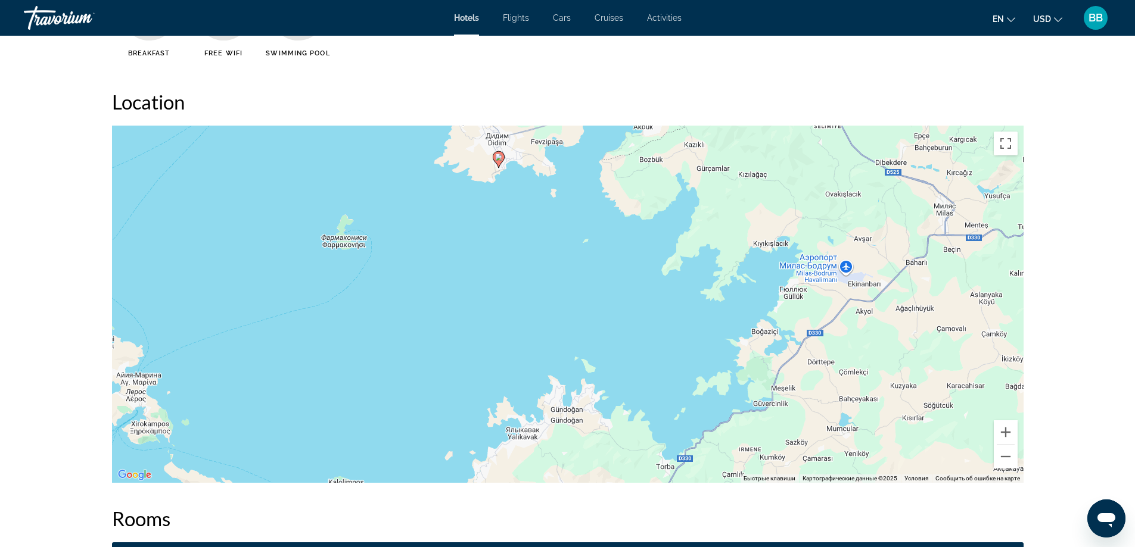
drag, startPoint x: 844, startPoint y: 376, endPoint x: 868, endPoint y: 288, distance: 90.7
click at [868, 288] on div "Чтобы активировать перетаскивание с помощью клавиатуры, нажмите Alt + Ввод. Пос…" at bounding box center [567, 304] width 911 height 357
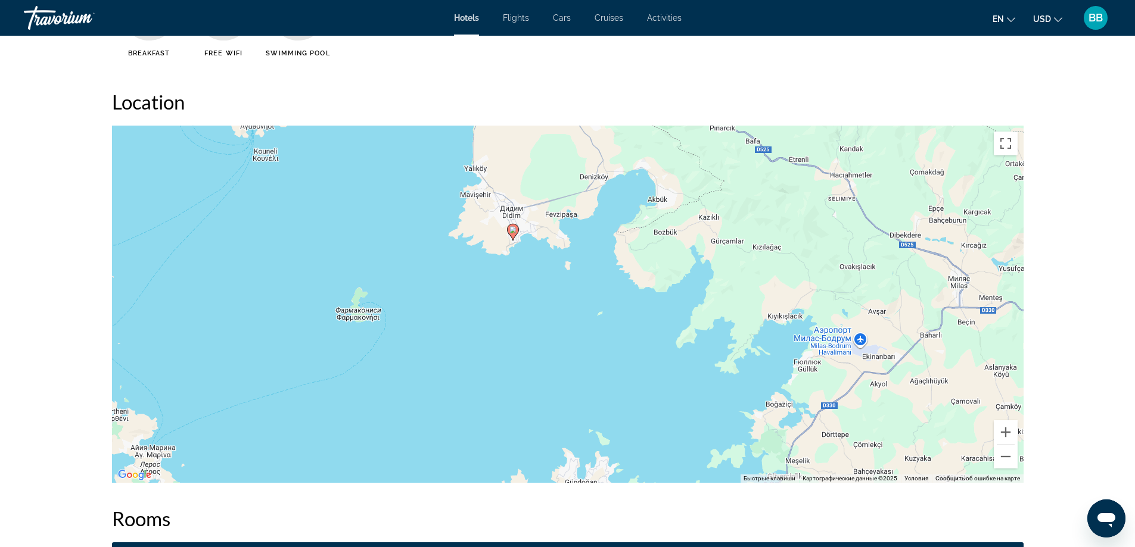
drag, startPoint x: 869, startPoint y: 388, endPoint x: 883, endPoint y: 457, distance: 70.4
click at [883, 457] on div "Чтобы активировать перетаскивание с помощью клавиатуры, нажмите Alt + Ввод. Пос…" at bounding box center [567, 304] width 911 height 357
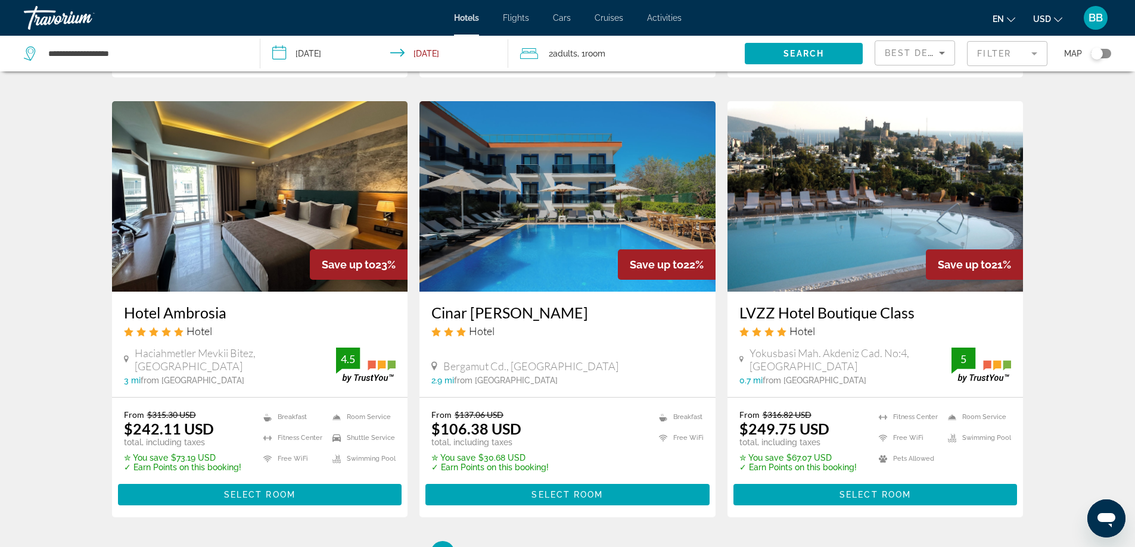
scroll to position [1370, 0]
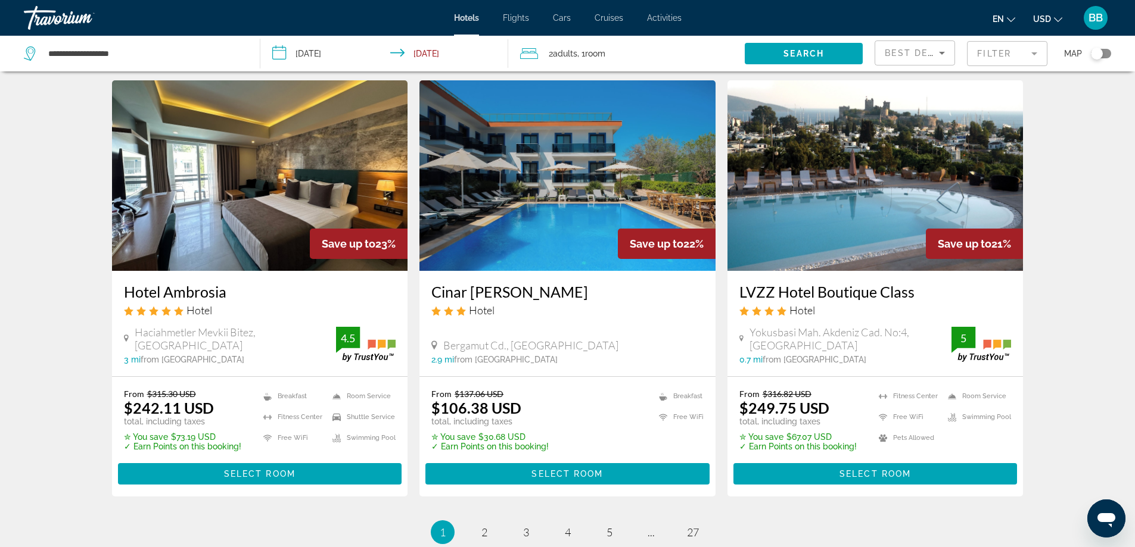
click at [506, 283] on h3 "Cinar [PERSON_NAME]" at bounding box center [567, 292] width 272 height 18
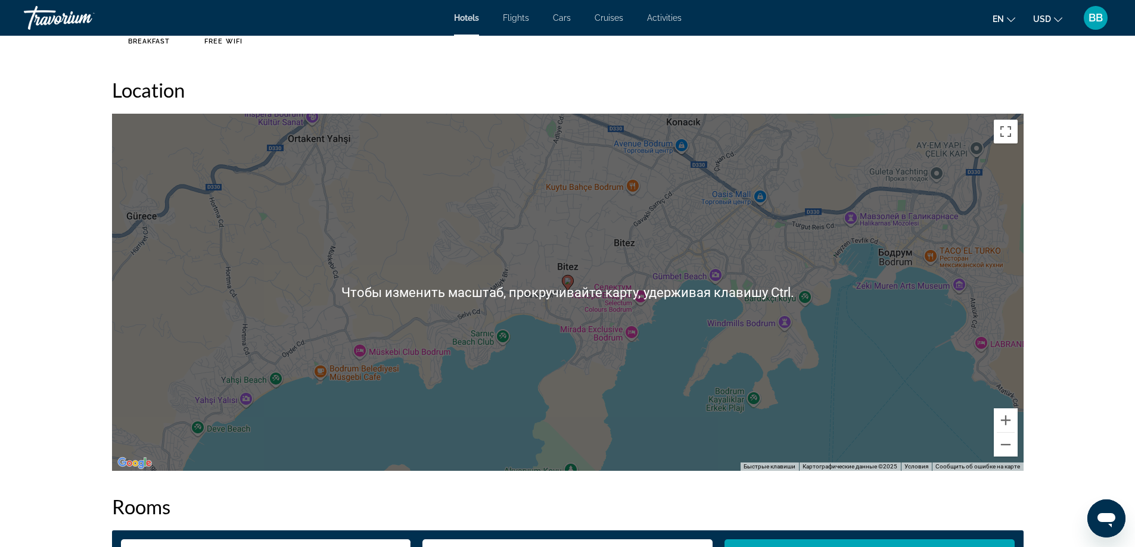
scroll to position [1072, 0]
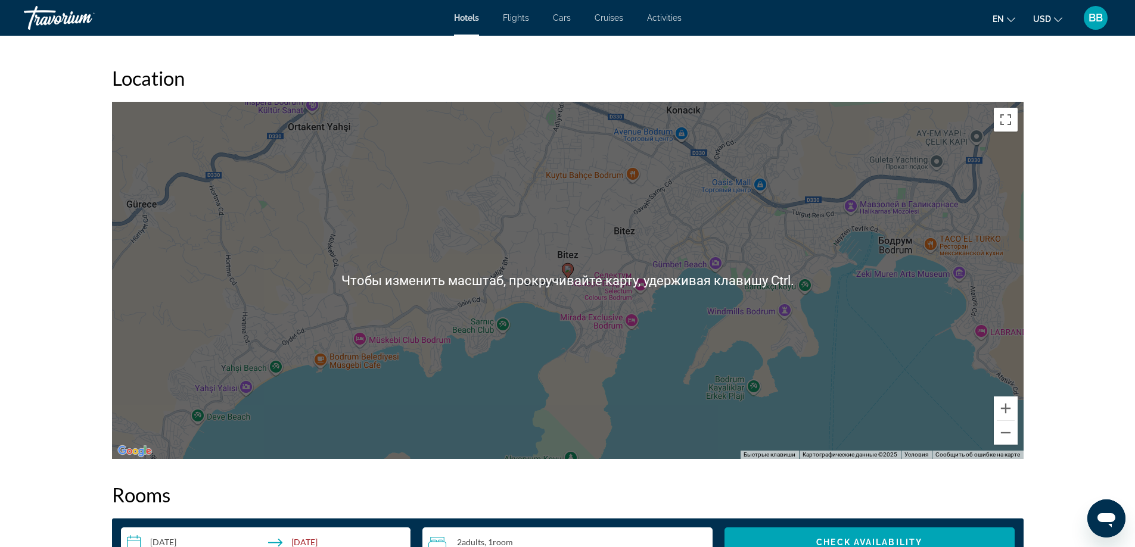
click at [1089, 437] on div "prev next [GEOGRAPHIC_DATA], , [GEOGRAPHIC_DATA] Cinar Butik Otel Address [GEOG…" at bounding box center [567, 233] width 1135 height 2538
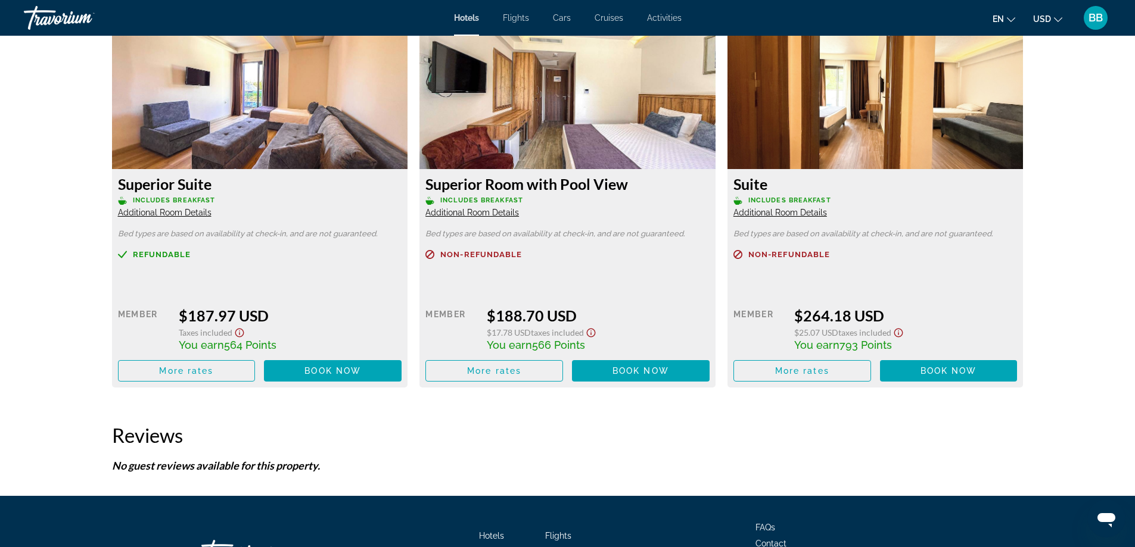
scroll to position [2135, 0]
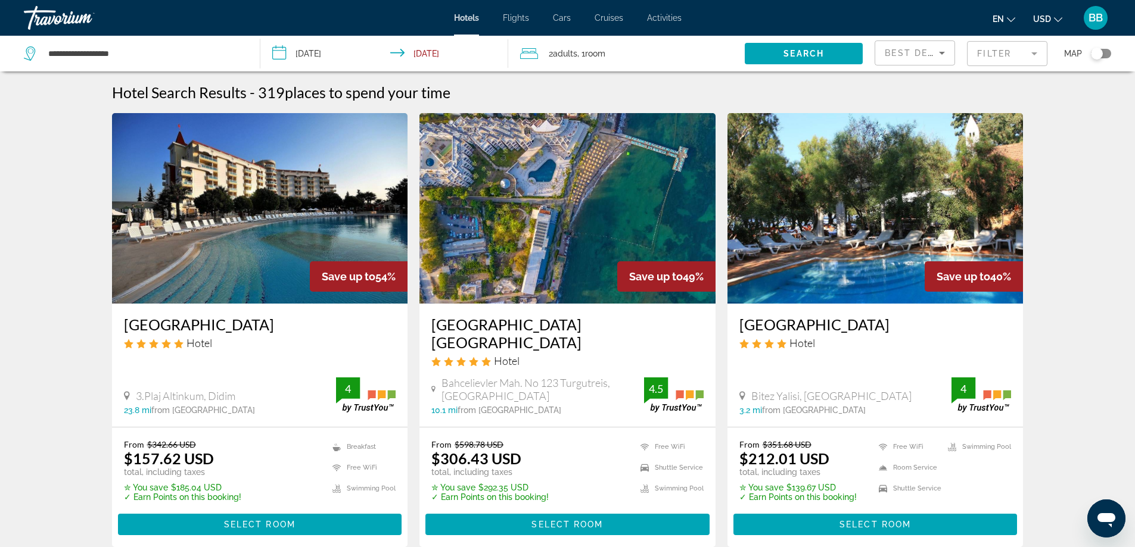
click at [797, 323] on h3 "[GEOGRAPHIC_DATA]" at bounding box center [875, 325] width 272 height 18
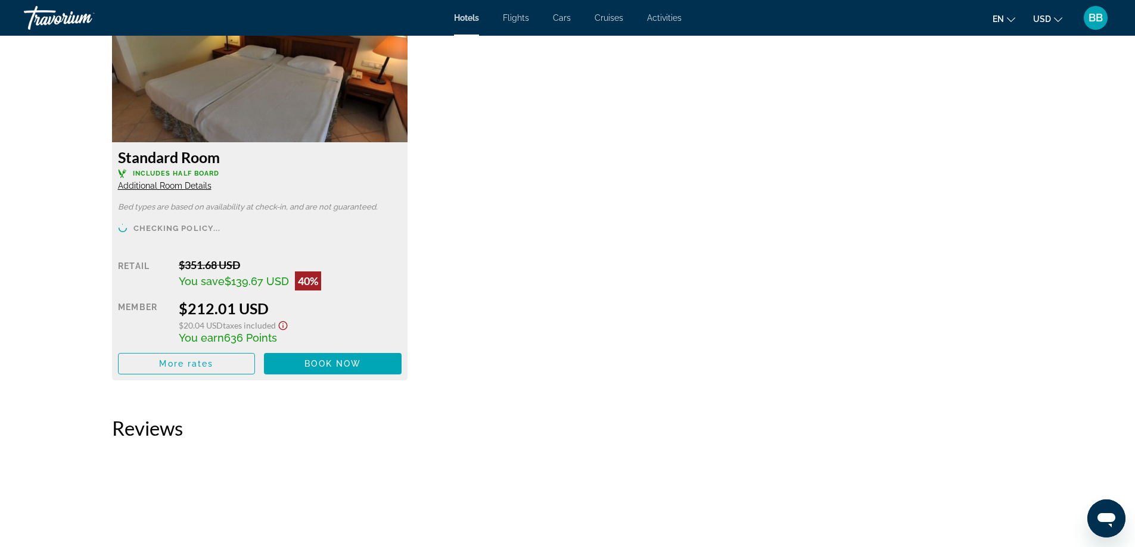
scroll to position [1847, 0]
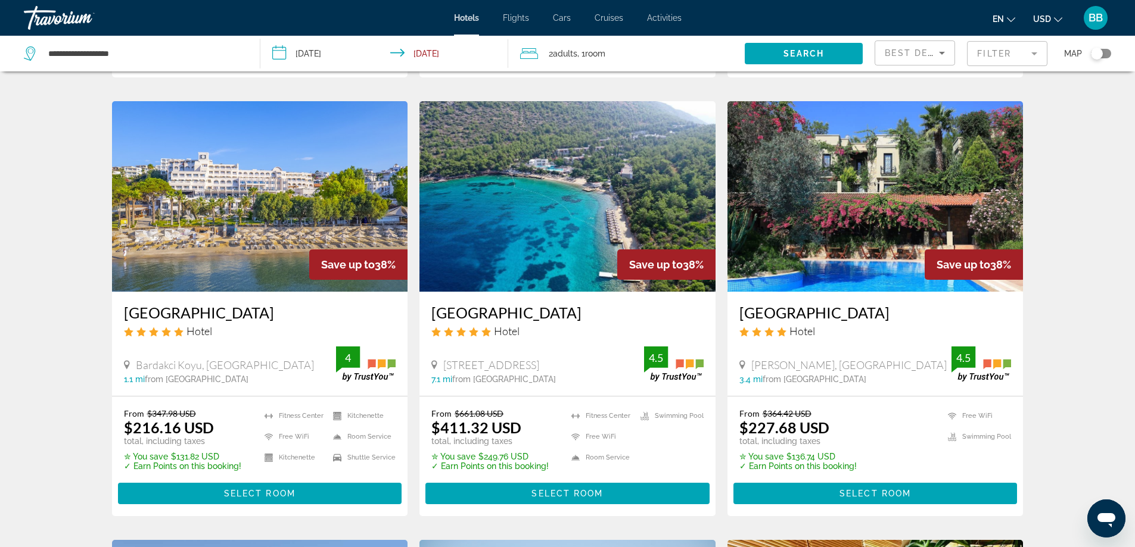
scroll to position [477, 0]
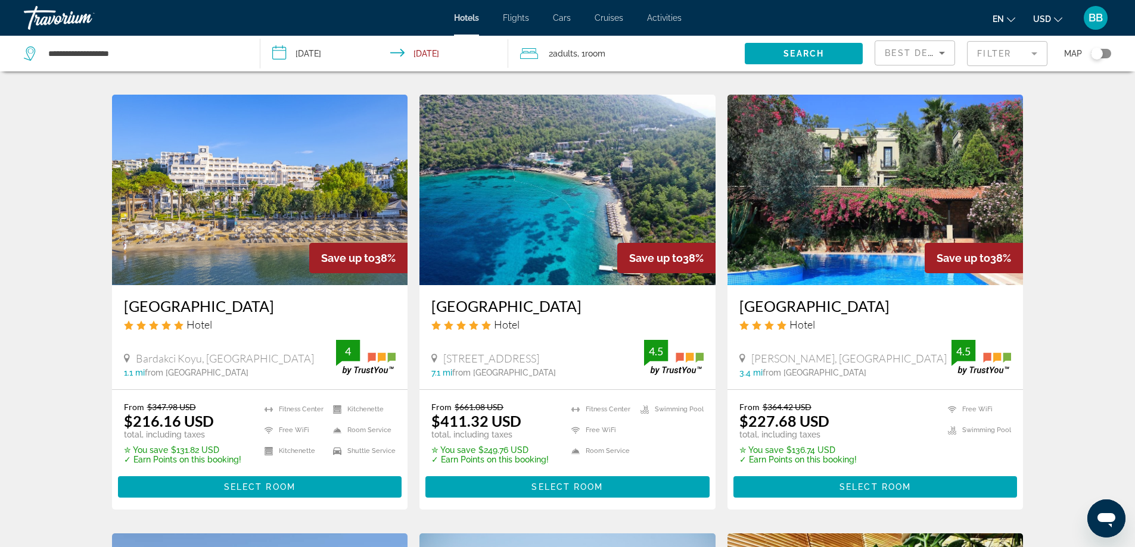
click at [206, 265] on img "Main content" at bounding box center [260, 190] width 296 height 191
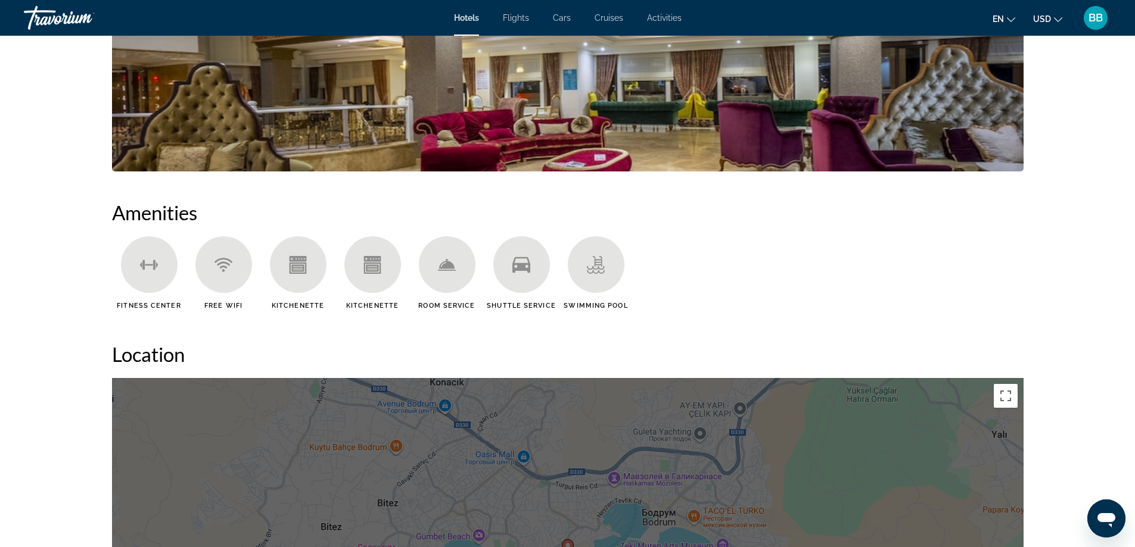
scroll to position [715, 0]
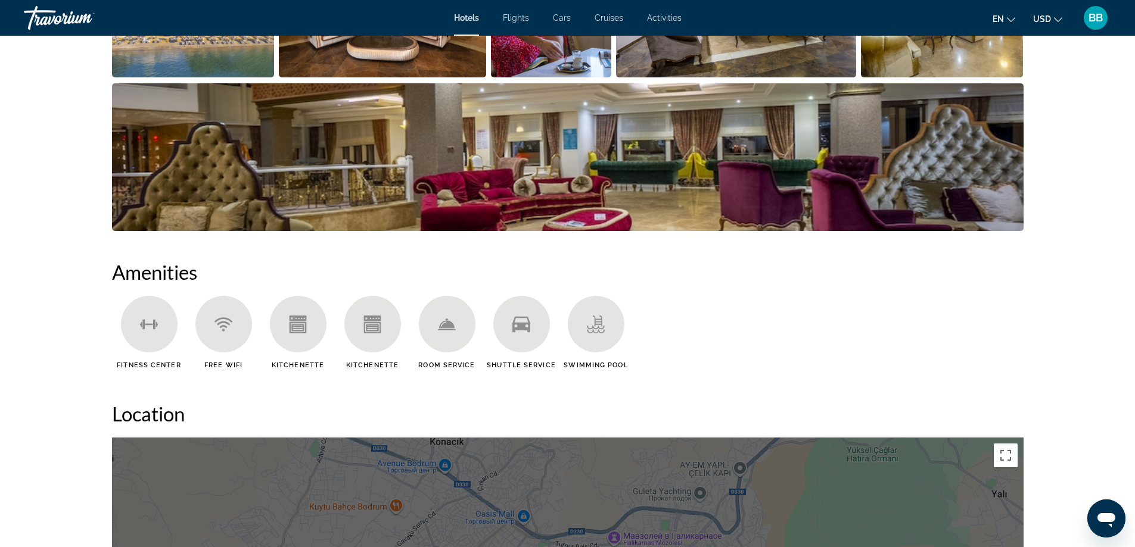
click at [716, 327] on ul "Fitness Center Free WiFi Kitchenette Kitchenette Room Service Shuttle Service S…" at bounding box center [567, 337] width 911 height 82
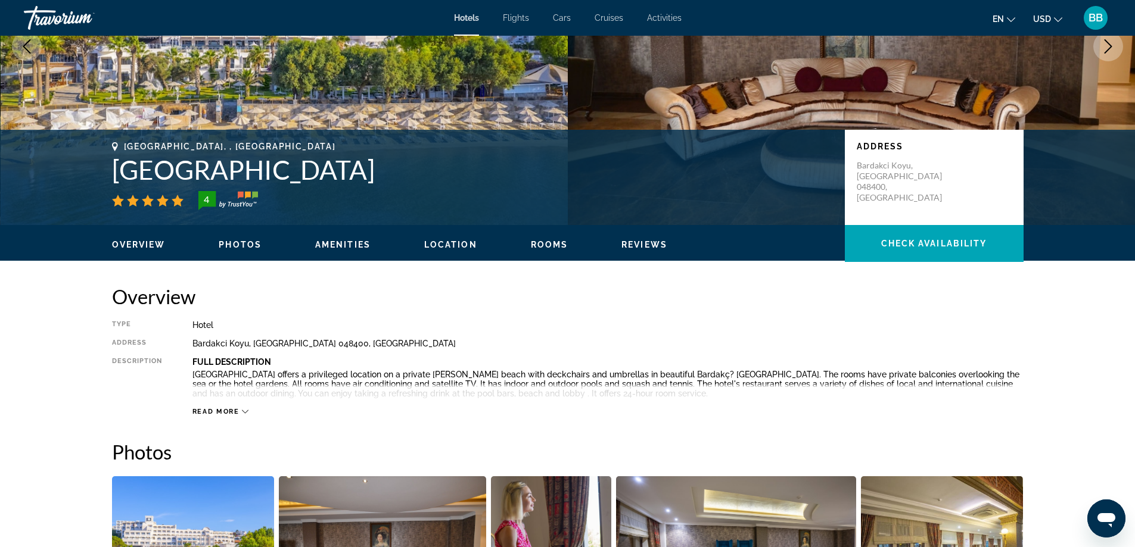
scroll to position [0, 0]
